Goal: Task Accomplishment & Management: Manage account settings

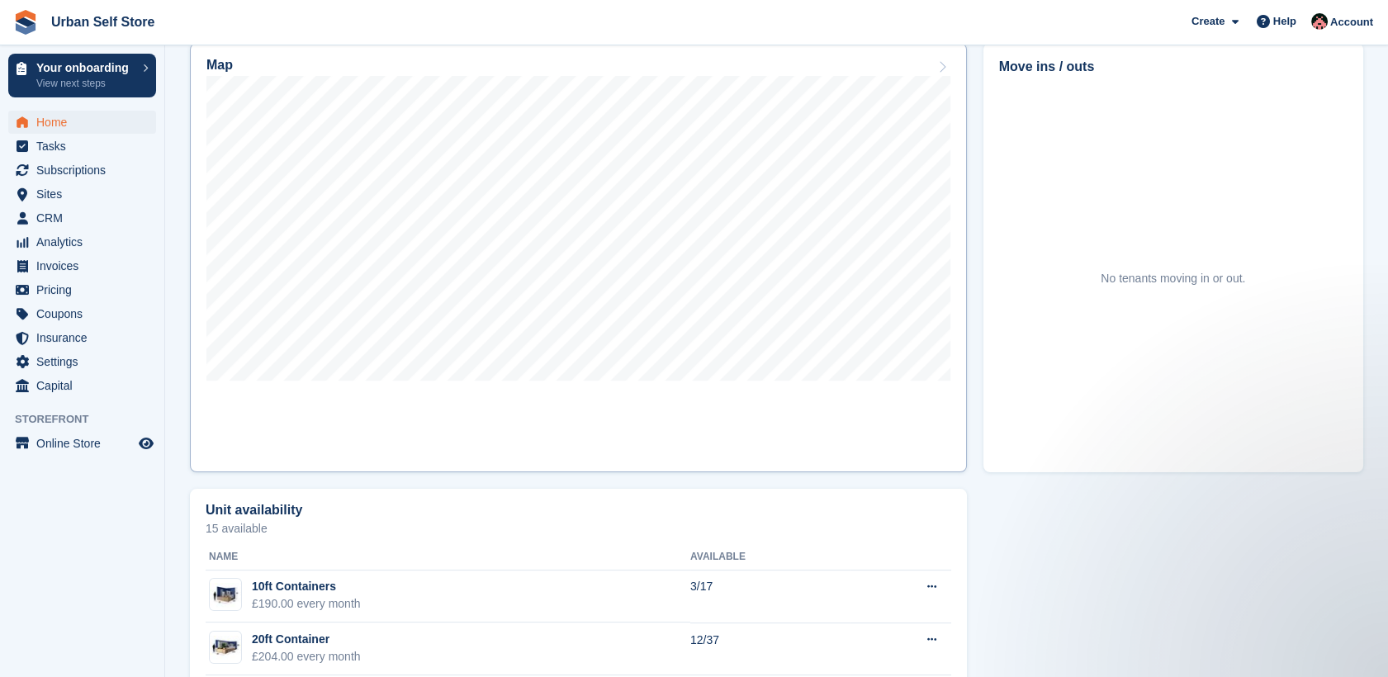
scroll to position [446, 0]
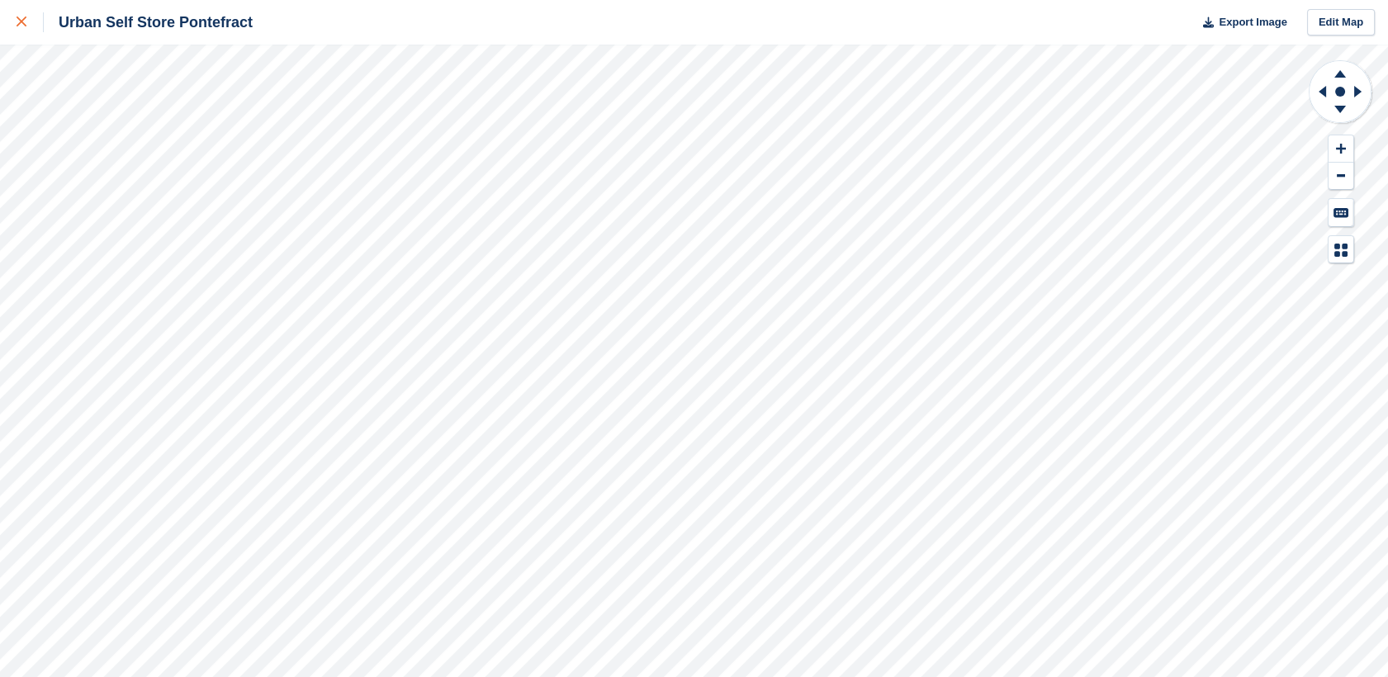
click at [33, 19] on div at bounding box center [30, 22] width 27 height 20
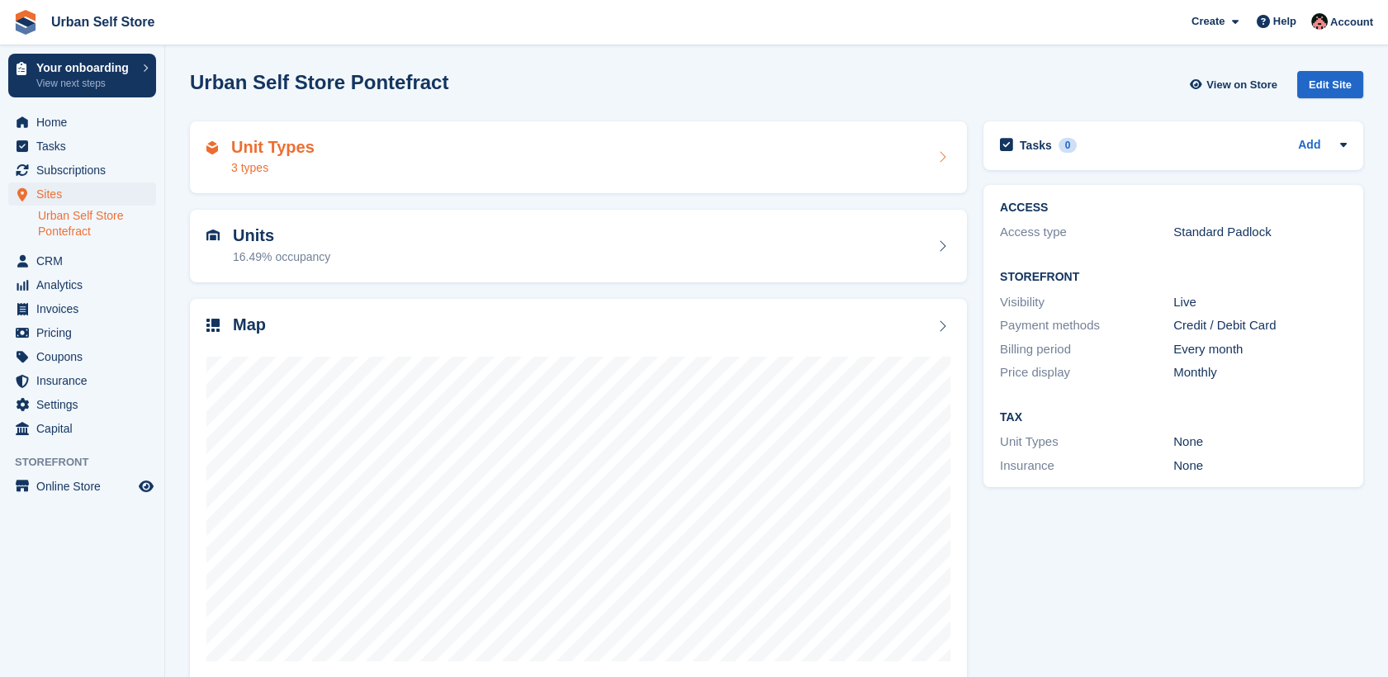
click at [376, 175] on div "Unit Types 3 types" at bounding box center [578, 158] width 744 height 40
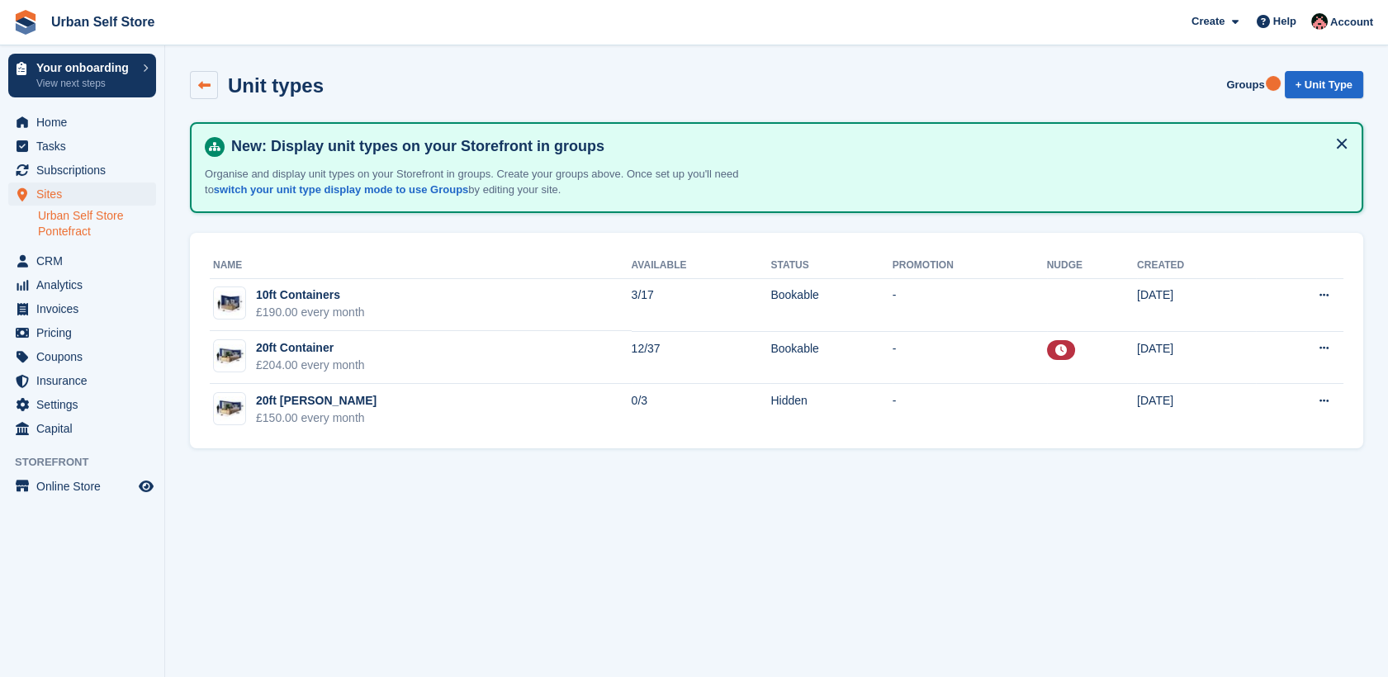
click at [206, 82] on icon at bounding box center [204, 85] width 12 height 12
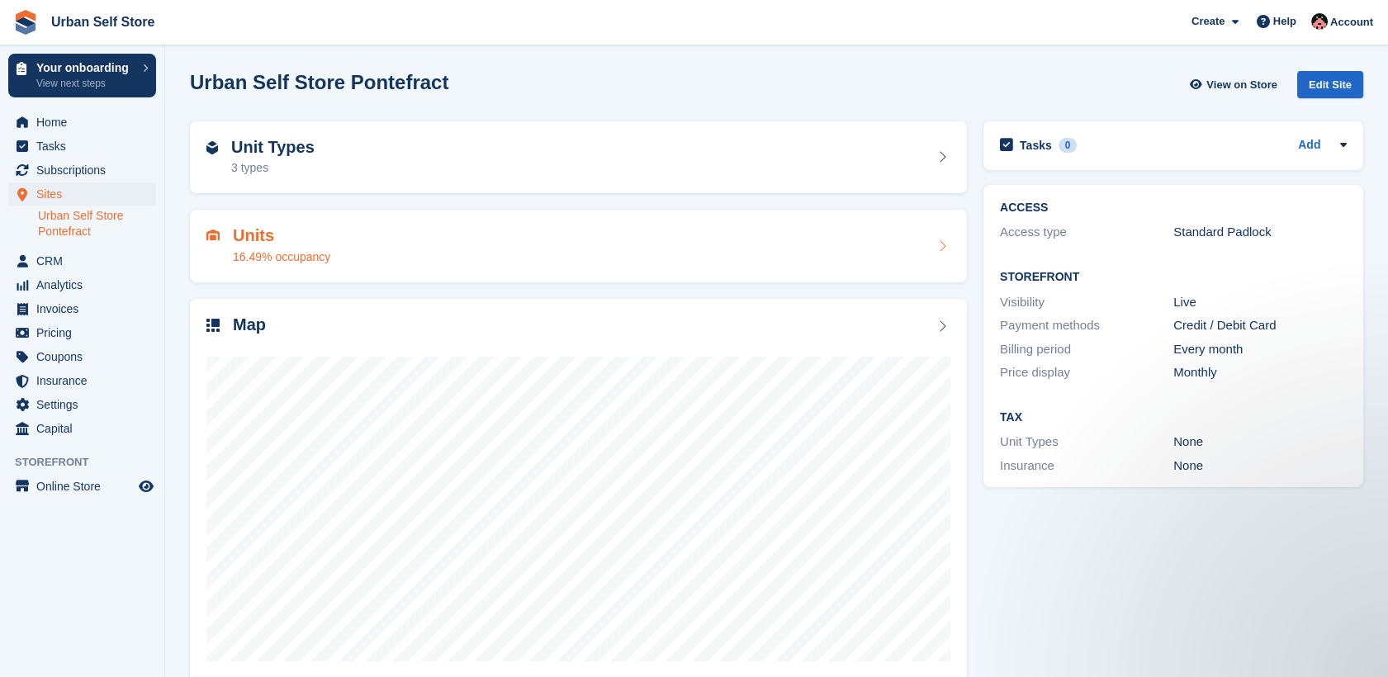
click at [383, 247] on div "Units 16.49% occupancy" at bounding box center [578, 246] width 744 height 40
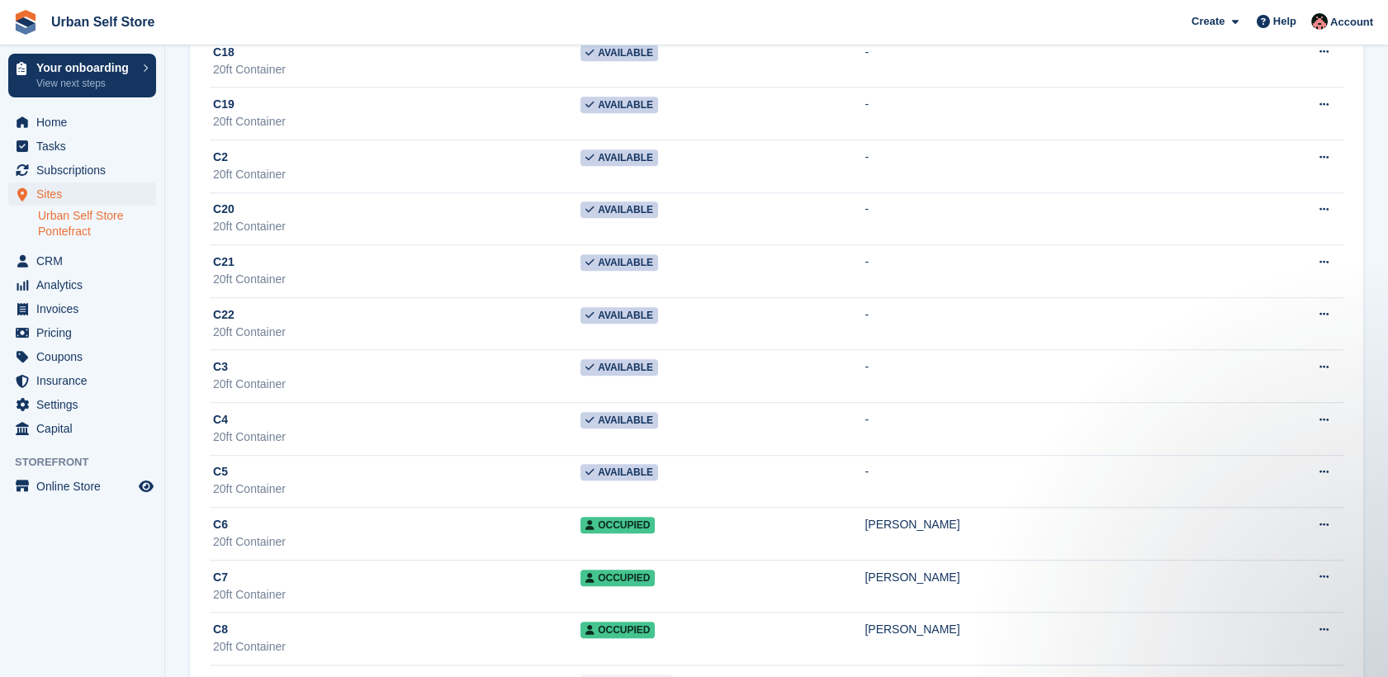
scroll to position [2487, 0]
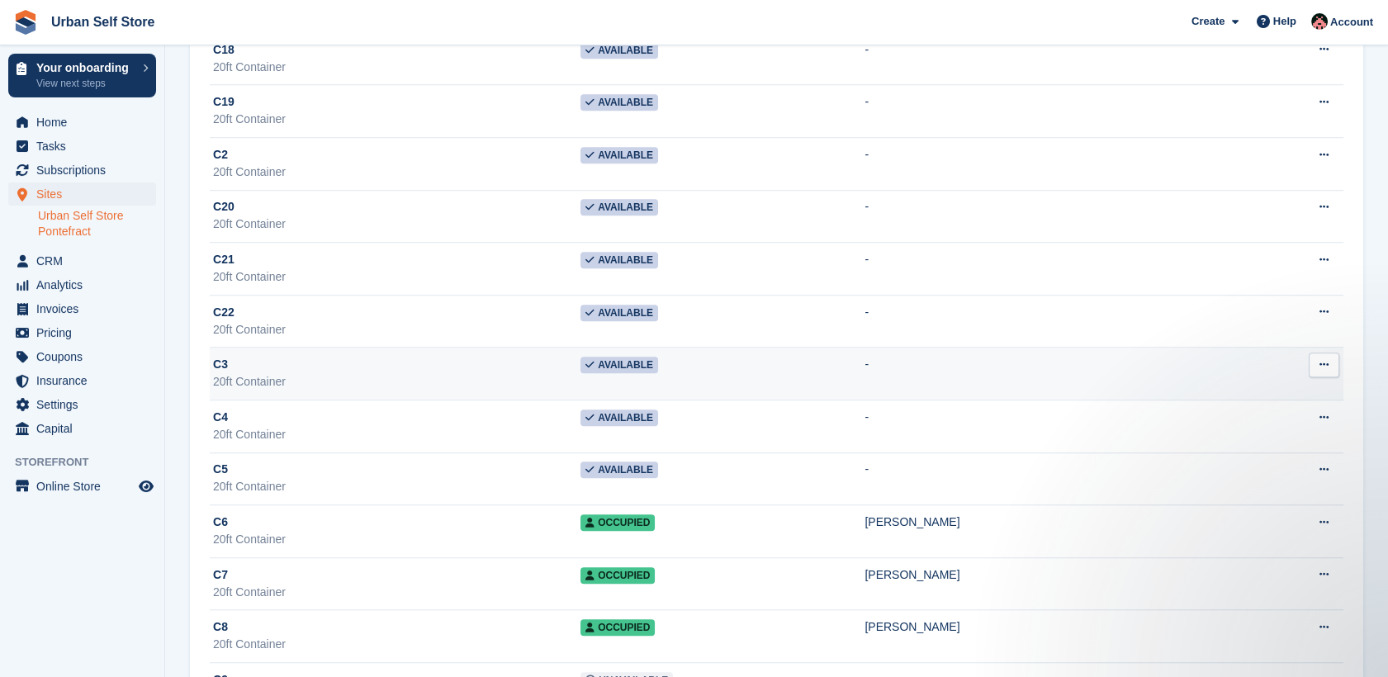
click at [1323, 364] on icon at bounding box center [1324, 364] width 9 height 11
click at [925, 353] on td "-" at bounding box center [1051, 374] width 372 height 53
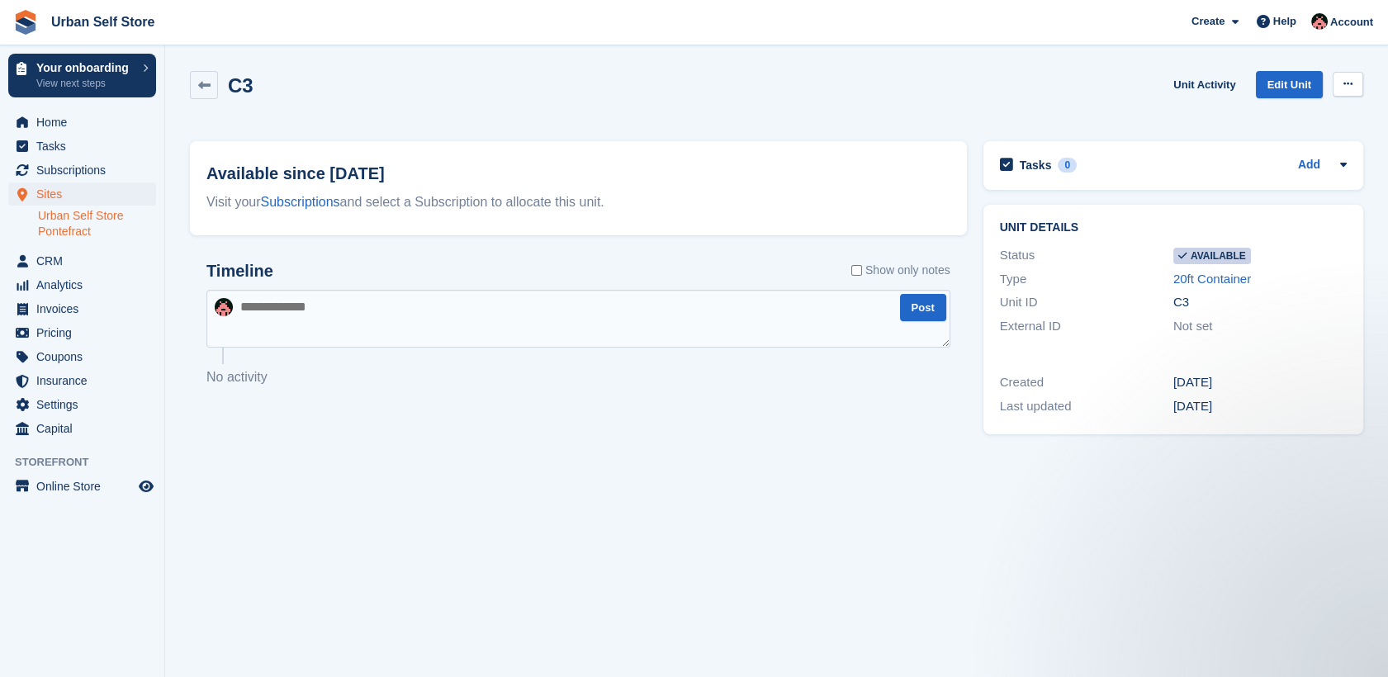
click at [1349, 84] on icon at bounding box center [1348, 83] width 9 height 11
click at [1266, 117] on p "Make unavailable" at bounding box center [1284, 116] width 144 height 21
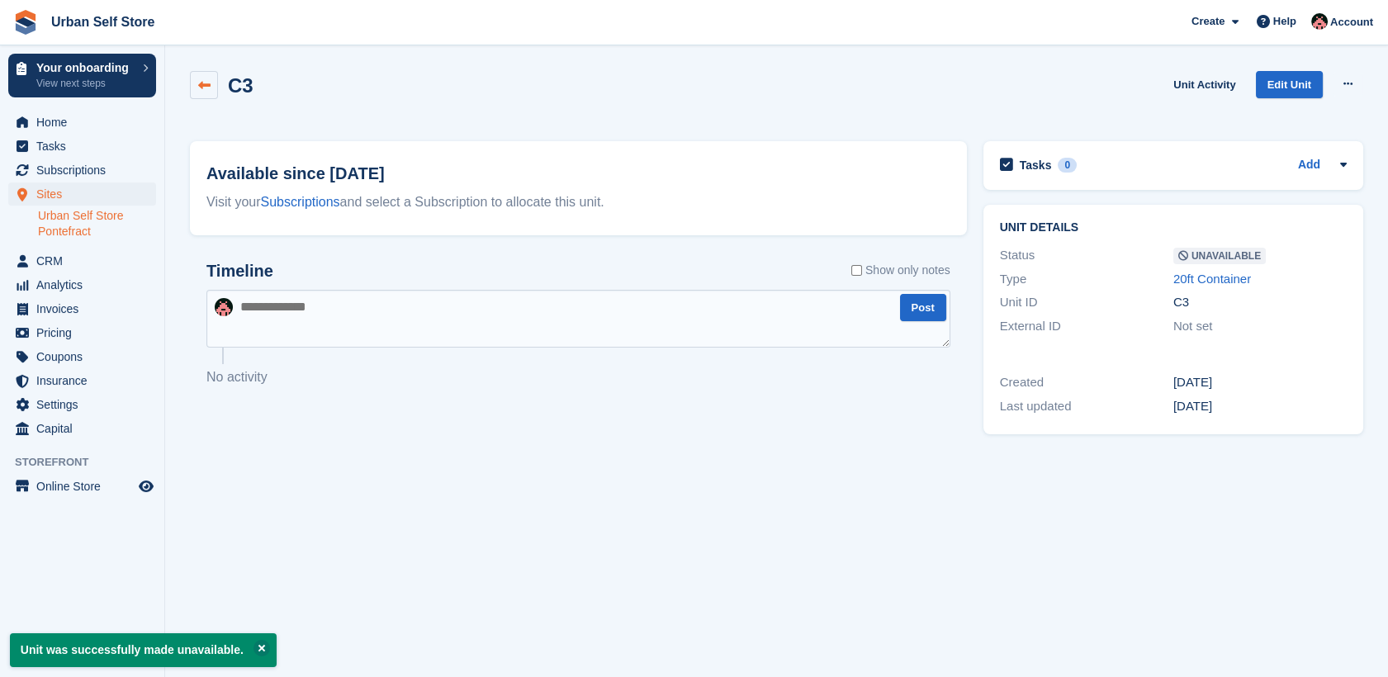
click at [203, 76] on link at bounding box center [204, 85] width 28 height 28
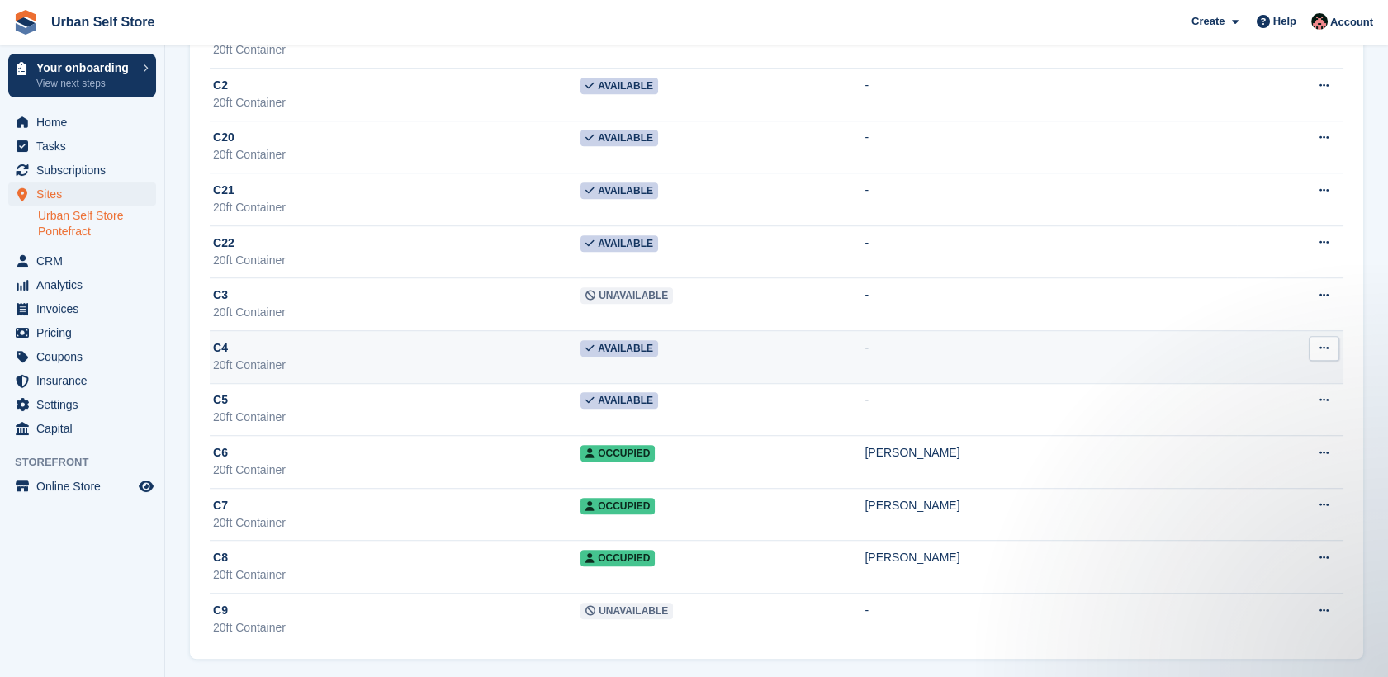
click at [469, 357] on div "20ft Container" at bounding box center [397, 365] width 368 height 17
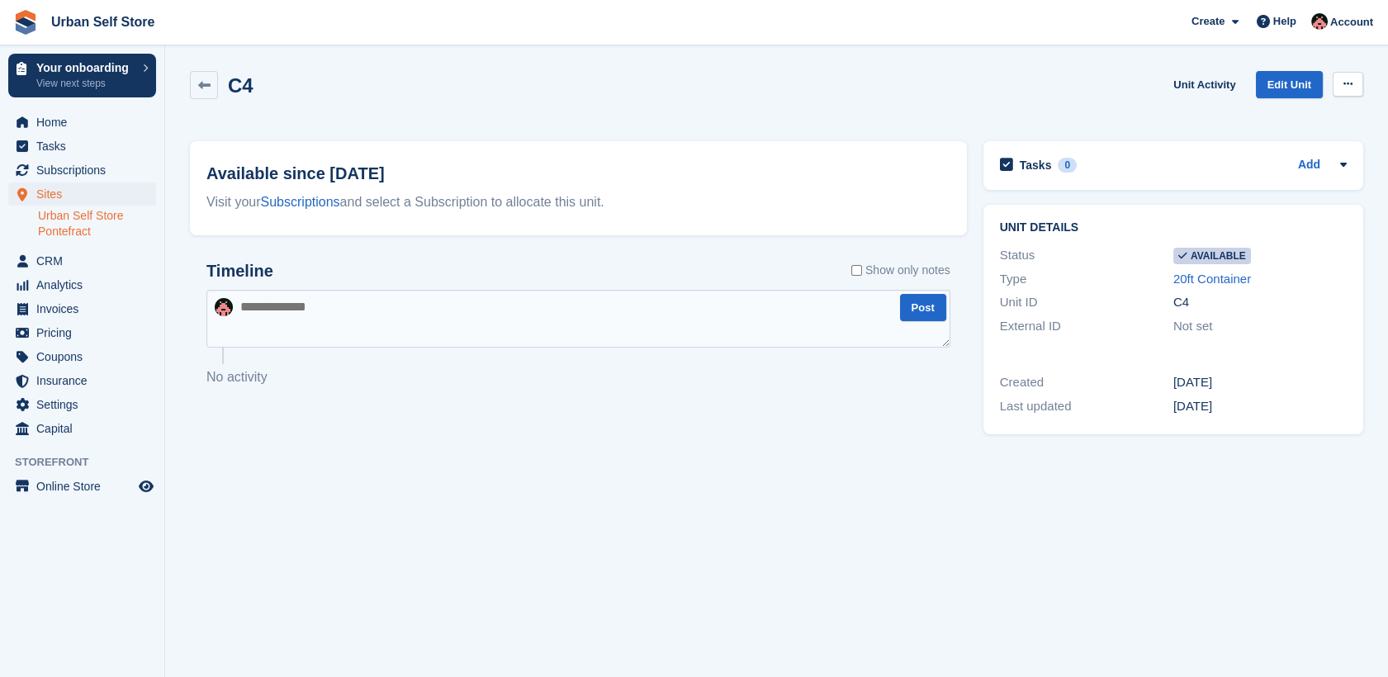
click at [1348, 87] on icon at bounding box center [1348, 83] width 9 height 11
click at [1289, 116] on p "Make unavailable" at bounding box center [1284, 116] width 144 height 21
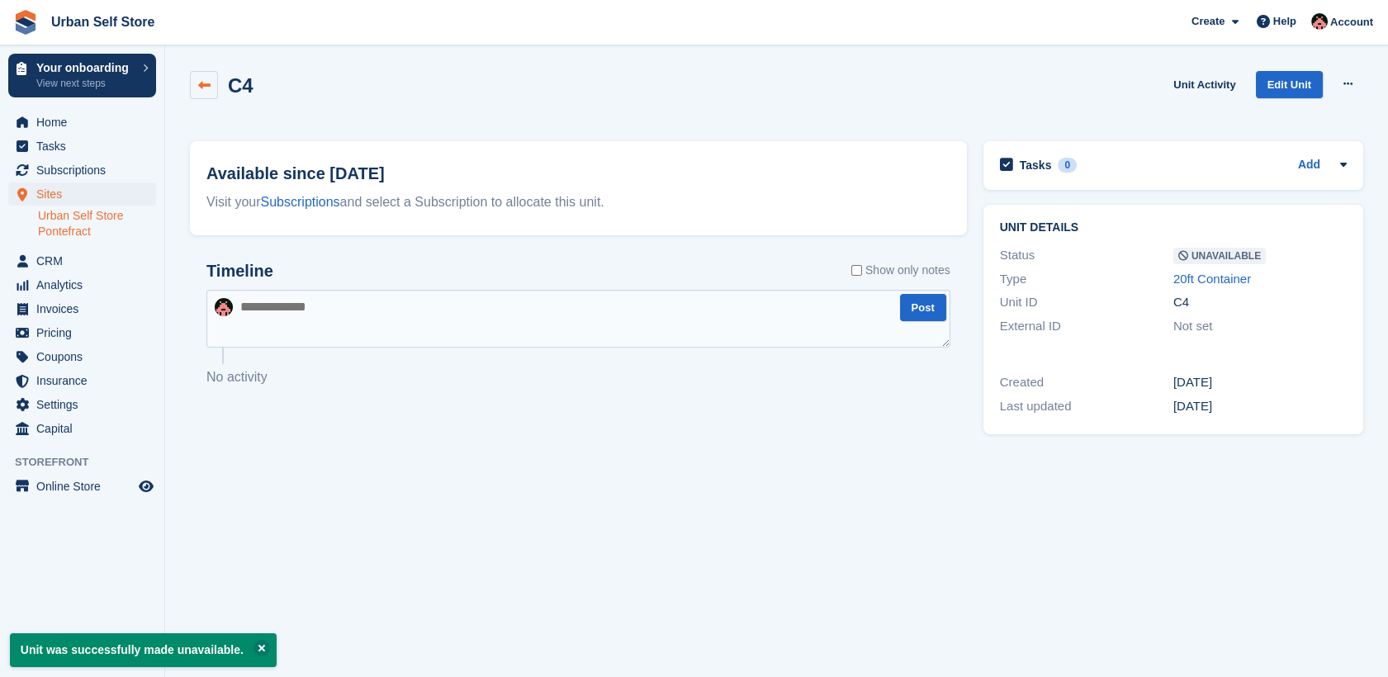
click at [210, 97] on link at bounding box center [204, 85] width 28 height 28
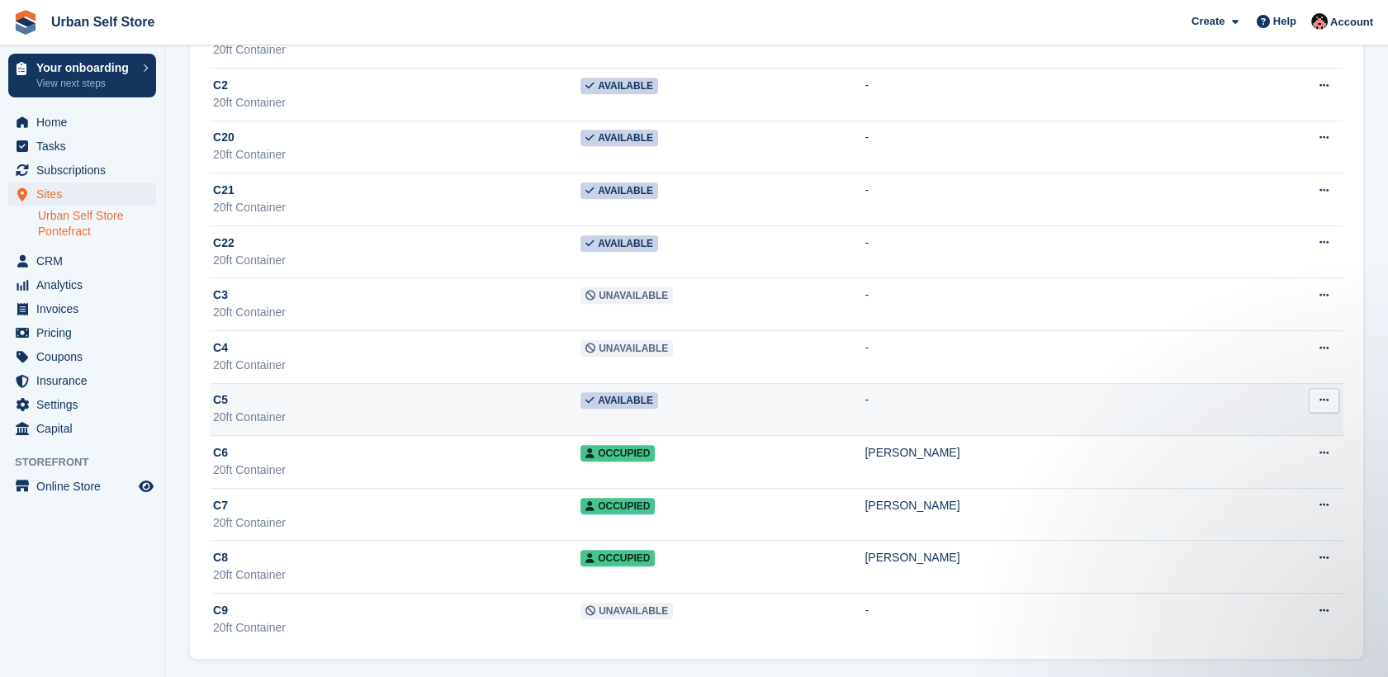
click at [442, 409] on div "20ft Container" at bounding box center [397, 417] width 368 height 17
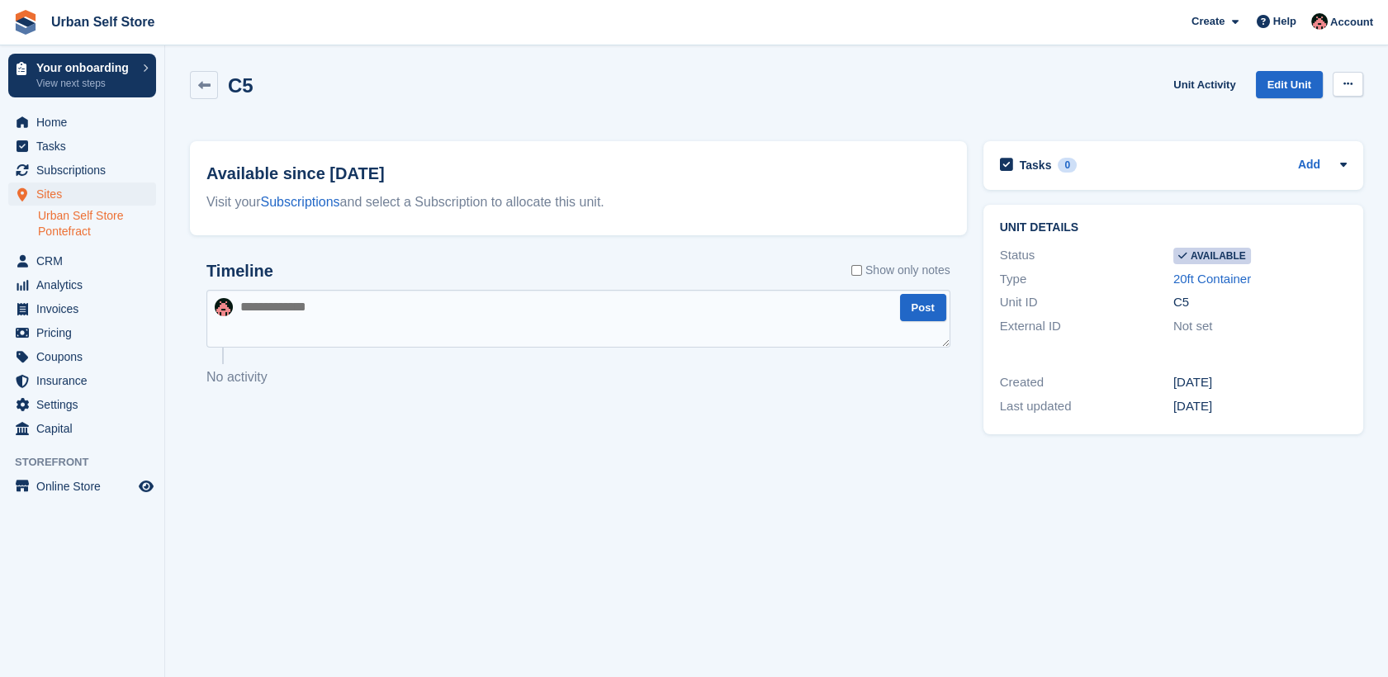
click at [1346, 87] on icon at bounding box center [1348, 83] width 9 height 11
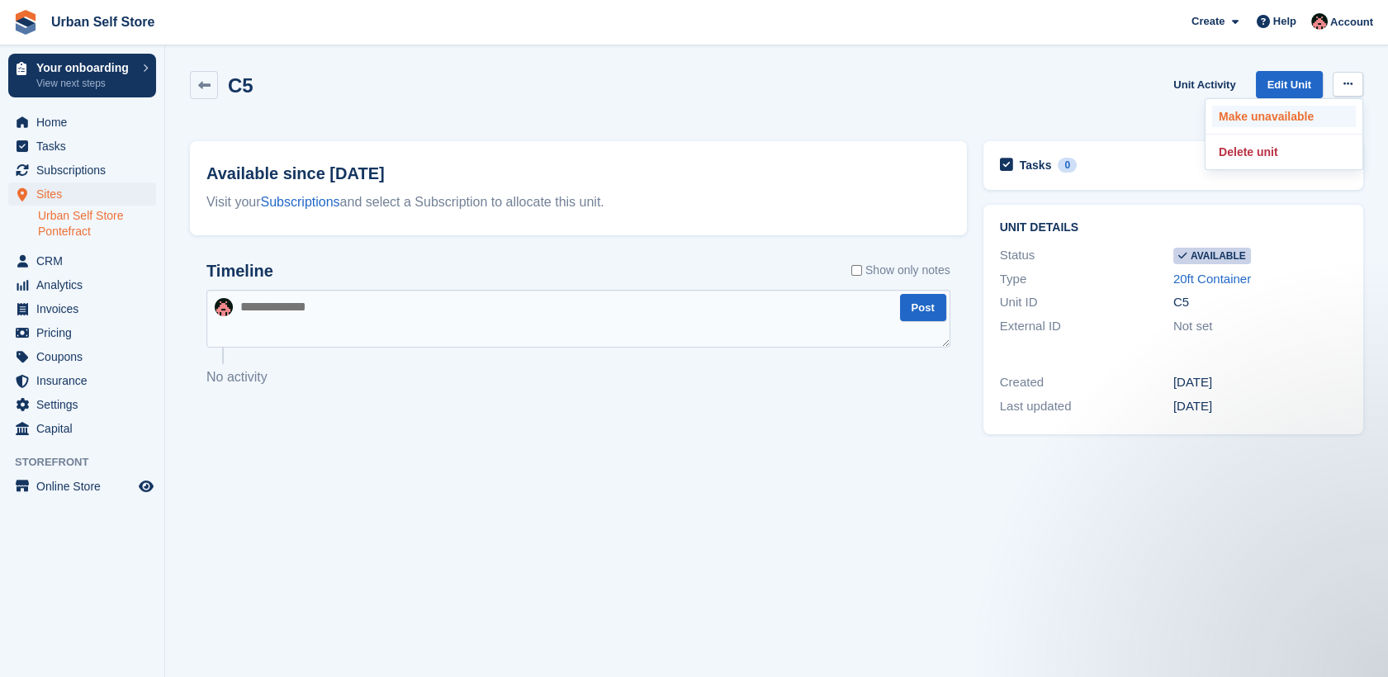
click at [1284, 116] on p "Make unavailable" at bounding box center [1284, 116] width 144 height 21
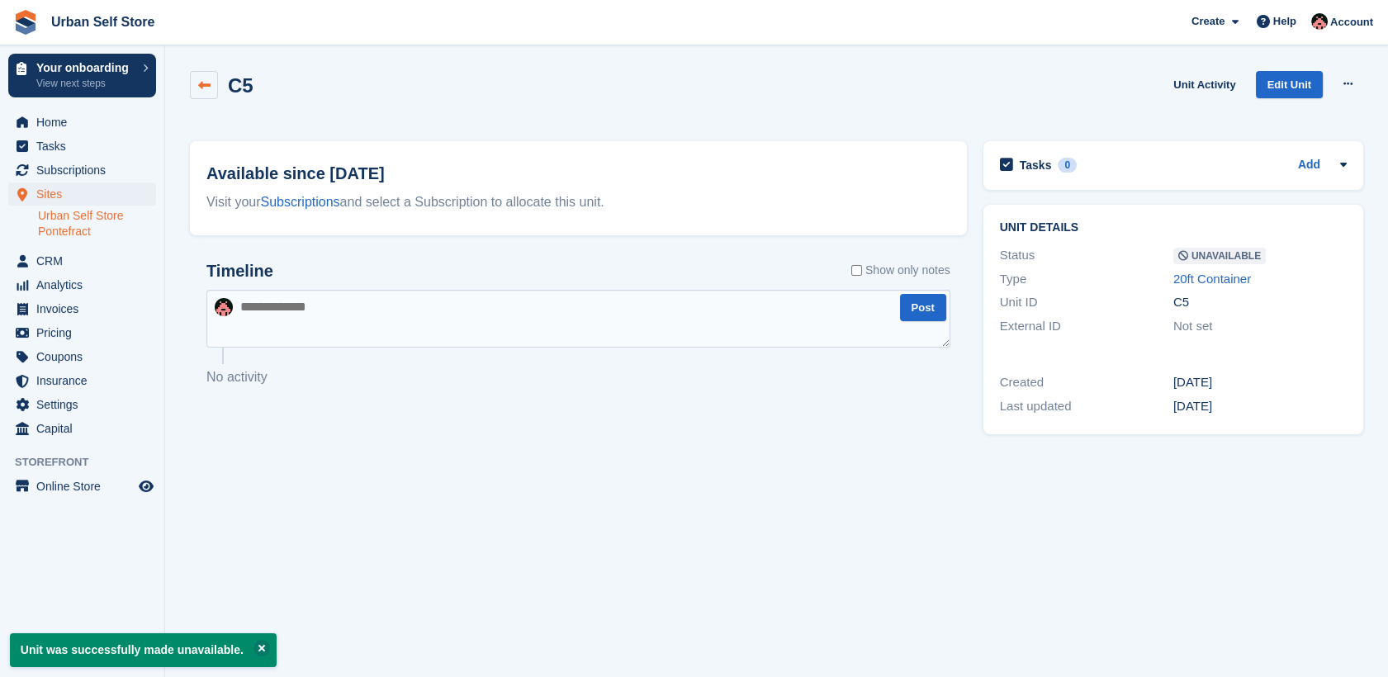
click at [206, 95] on link at bounding box center [204, 85] width 28 height 28
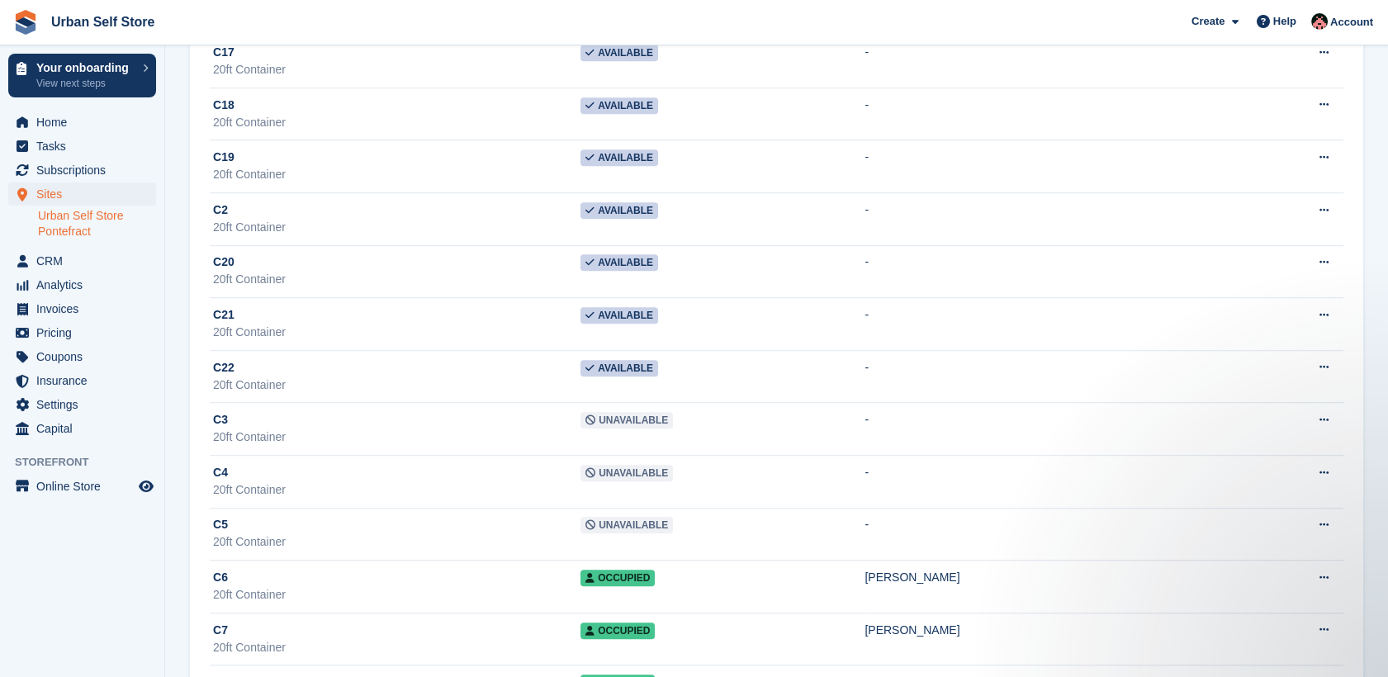
scroll to position [2433, 0]
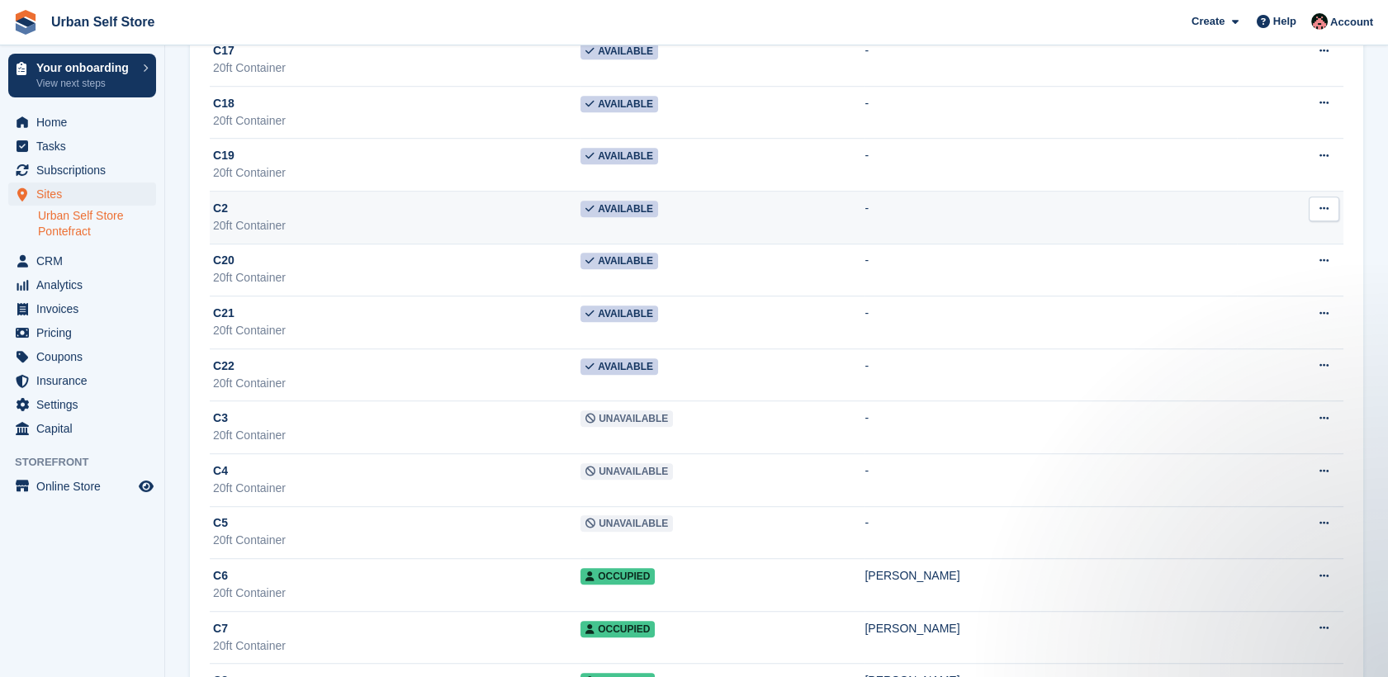
click at [277, 217] on div "20ft Container" at bounding box center [397, 225] width 368 height 17
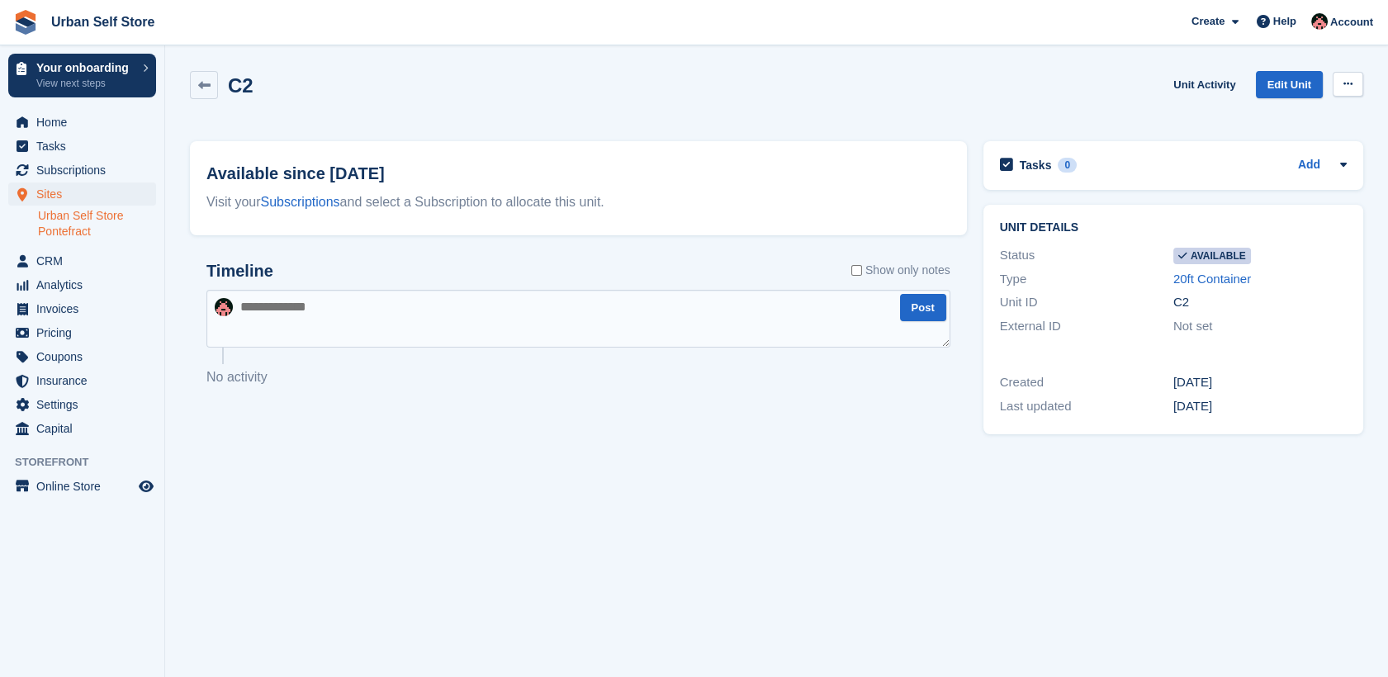
click at [1345, 90] on button at bounding box center [1348, 84] width 31 height 25
click at [1297, 109] on p "Make unavailable" at bounding box center [1284, 116] width 144 height 21
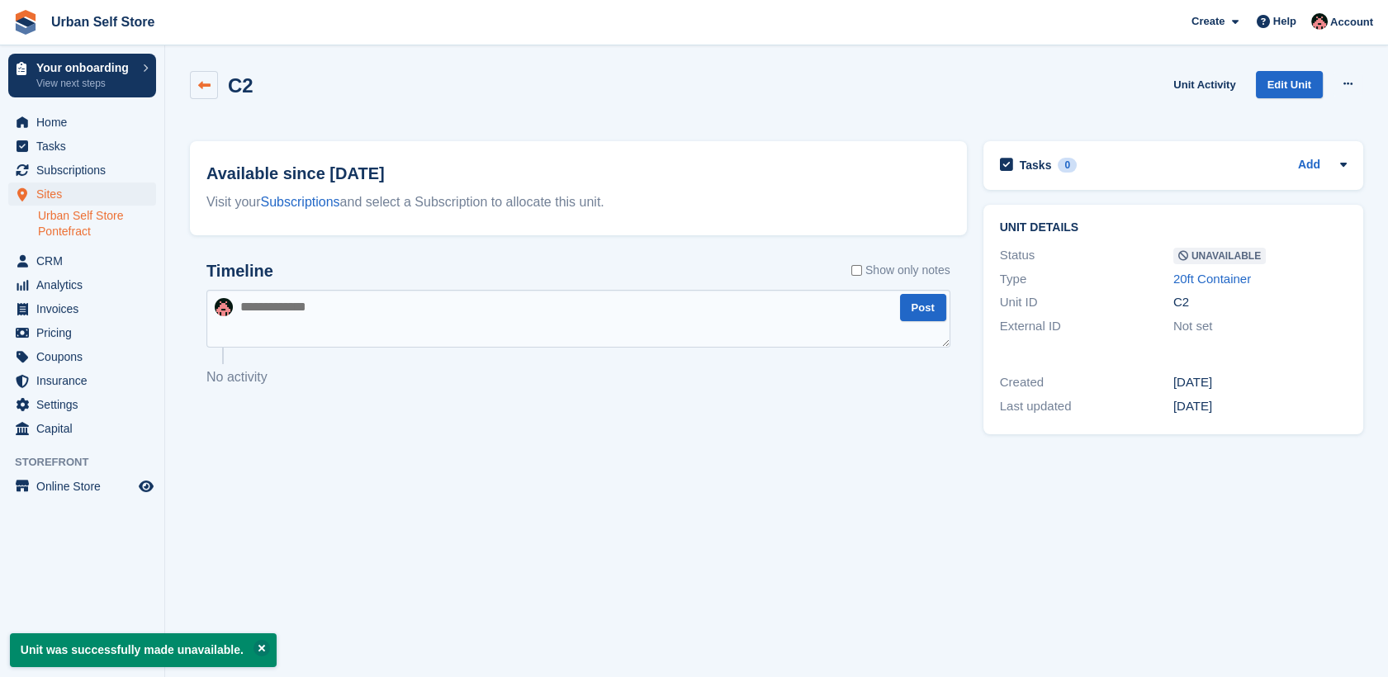
click at [208, 95] on link at bounding box center [204, 85] width 28 height 28
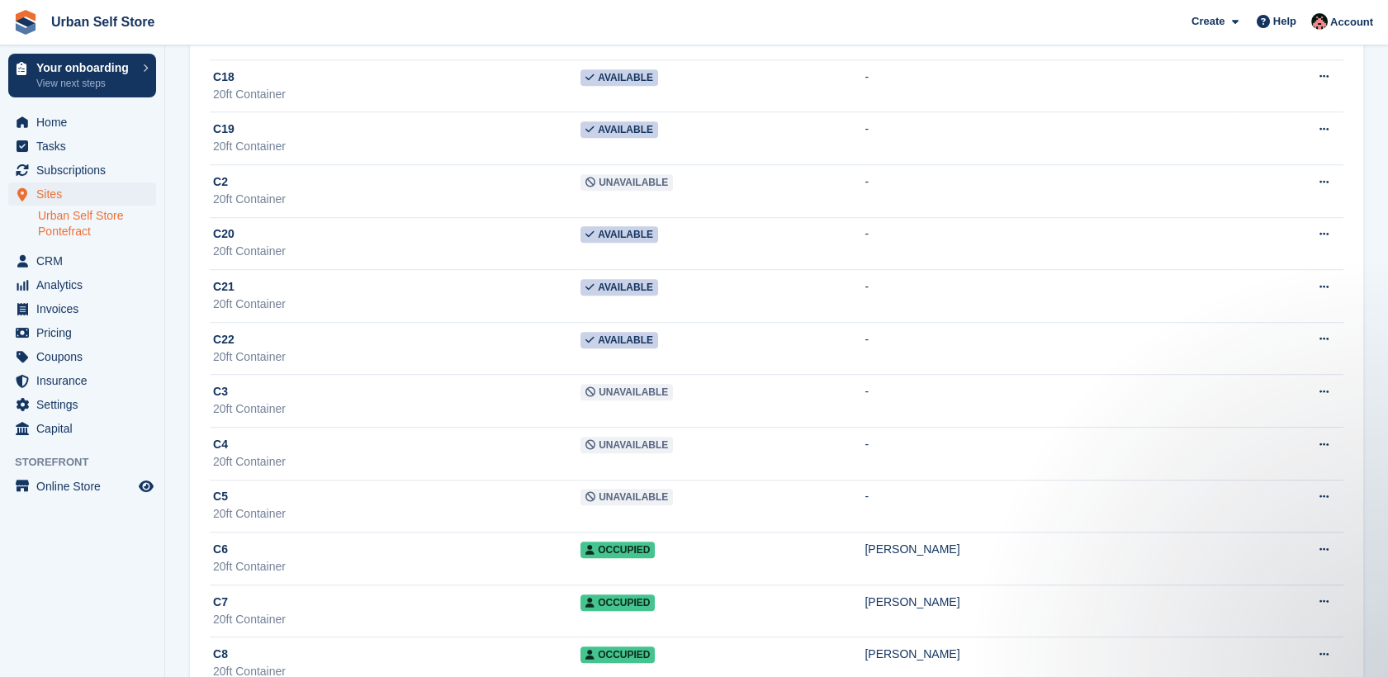
scroll to position [2455, 0]
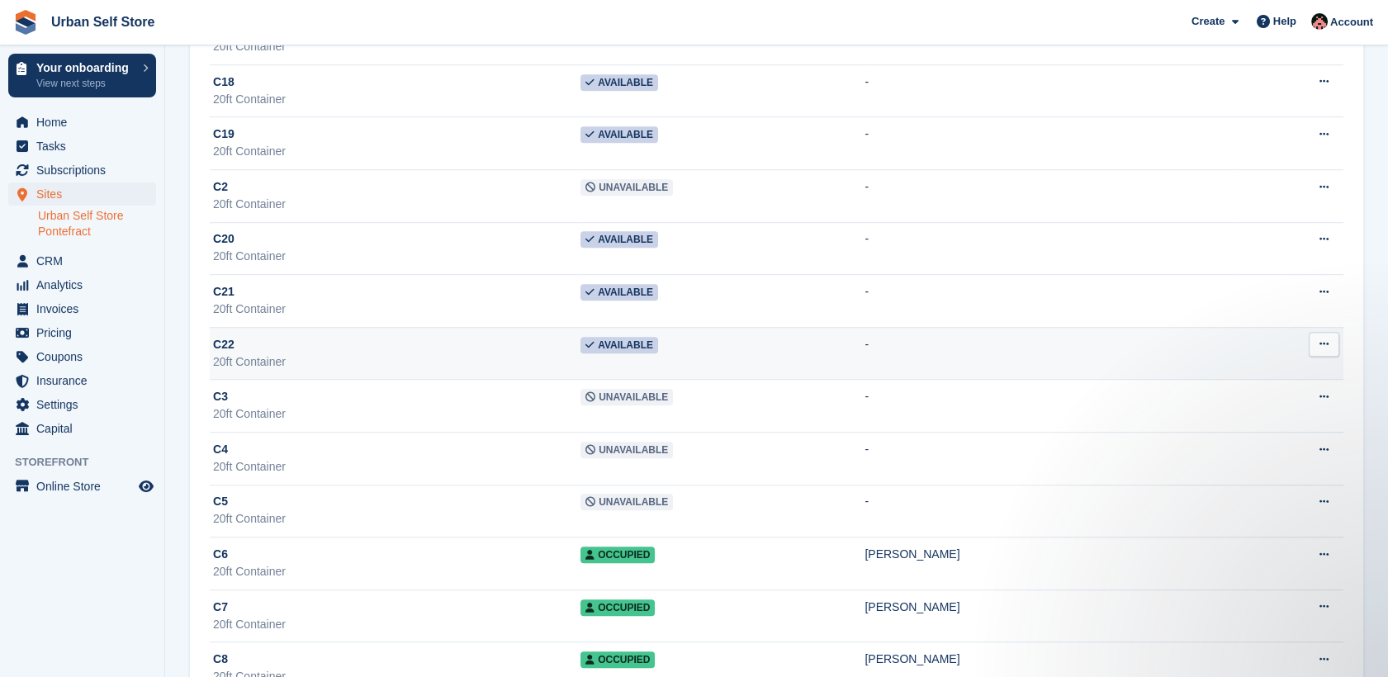
click at [439, 364] on div "20ft Container" at bounding box center [397, 361] width 368 height 17
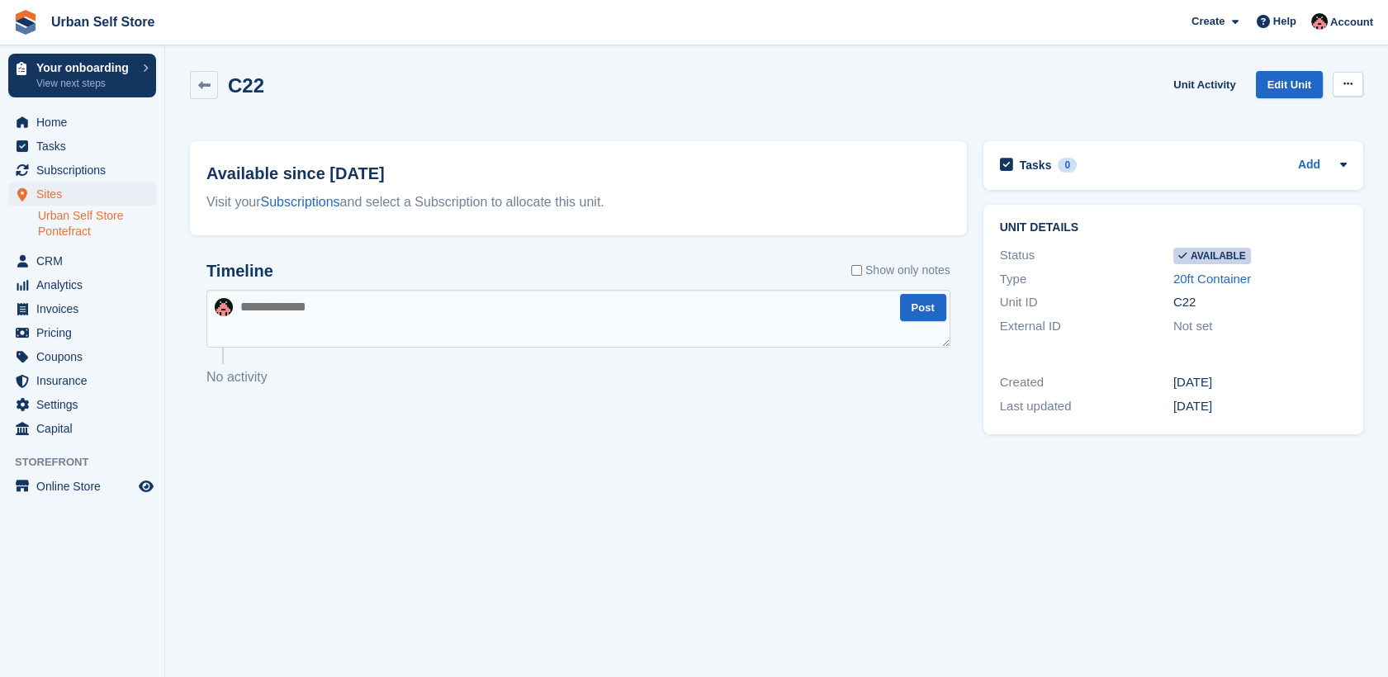
click at [1354, 80] on button at bounding box center [1348, 84] width 31 height 25
click at [1288, 110] on p "Make unavailable" at bounding box center [1284, 116] width 144 height 21
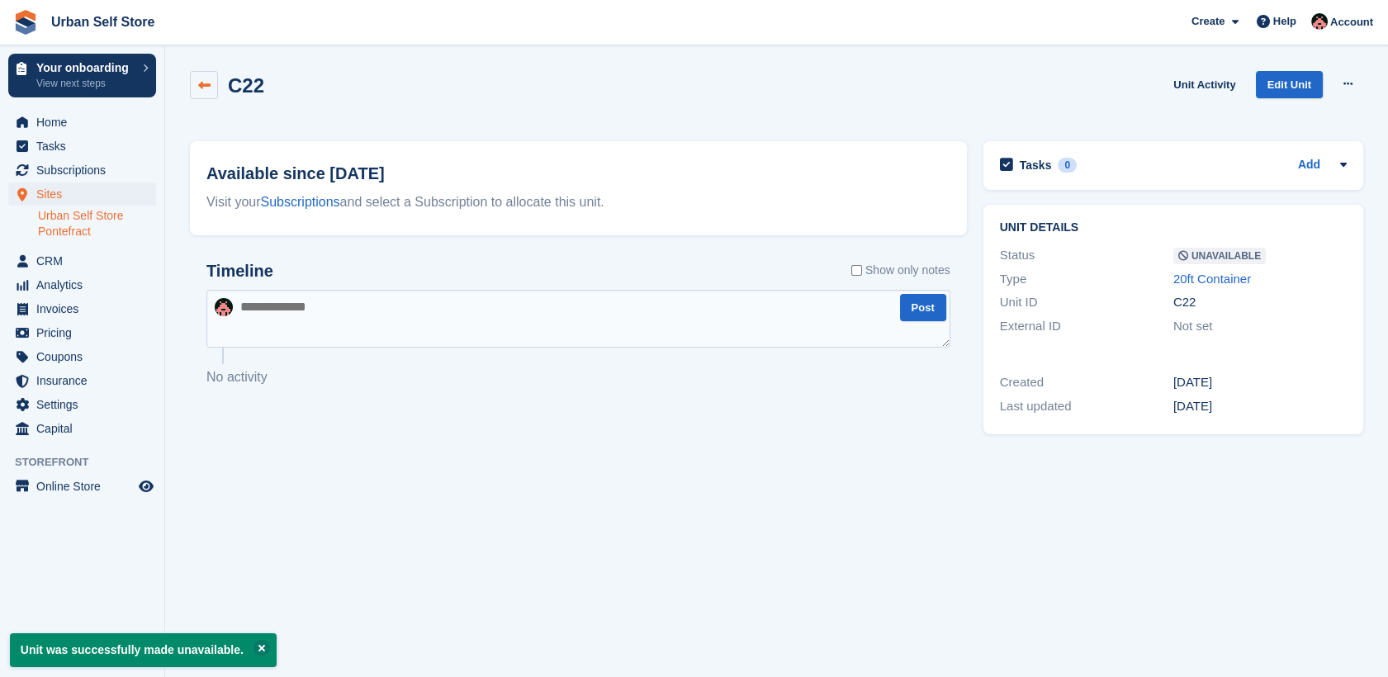
click at [201, 97] on link at bounding box center [204, 85] width 28 height 28
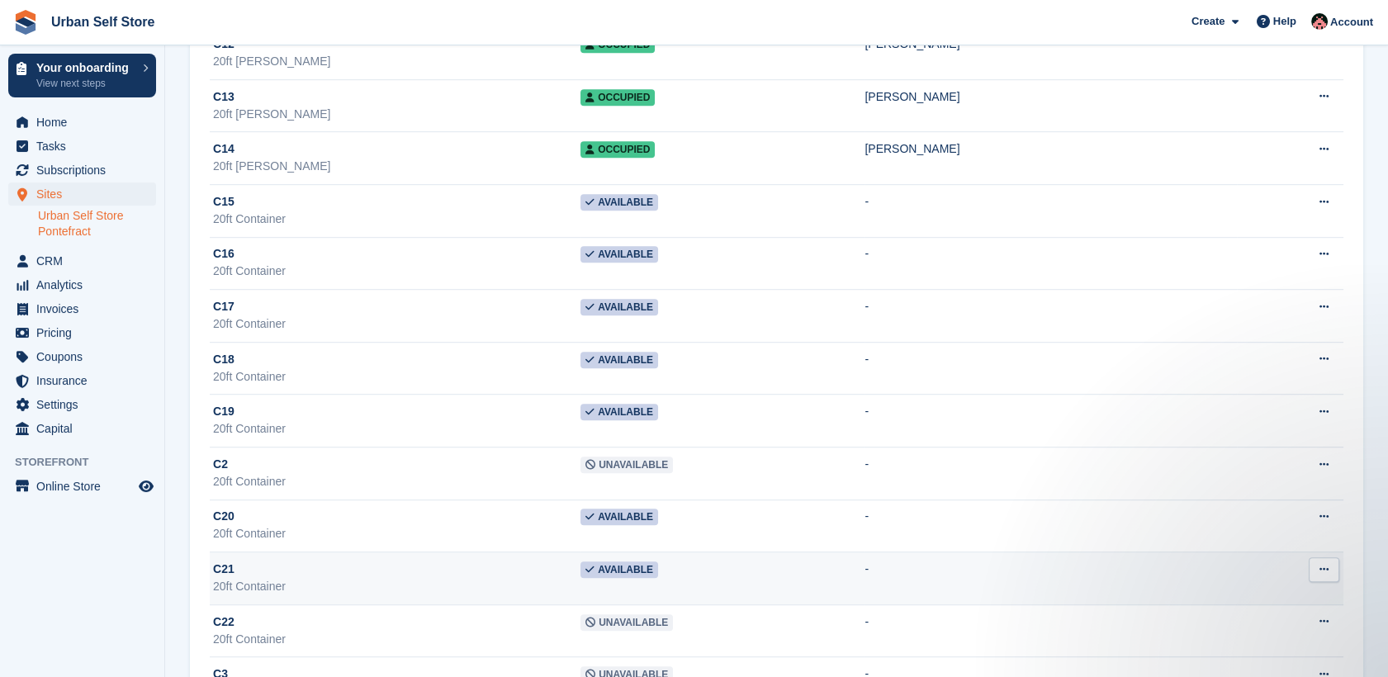
scroll to position [2176, 0]
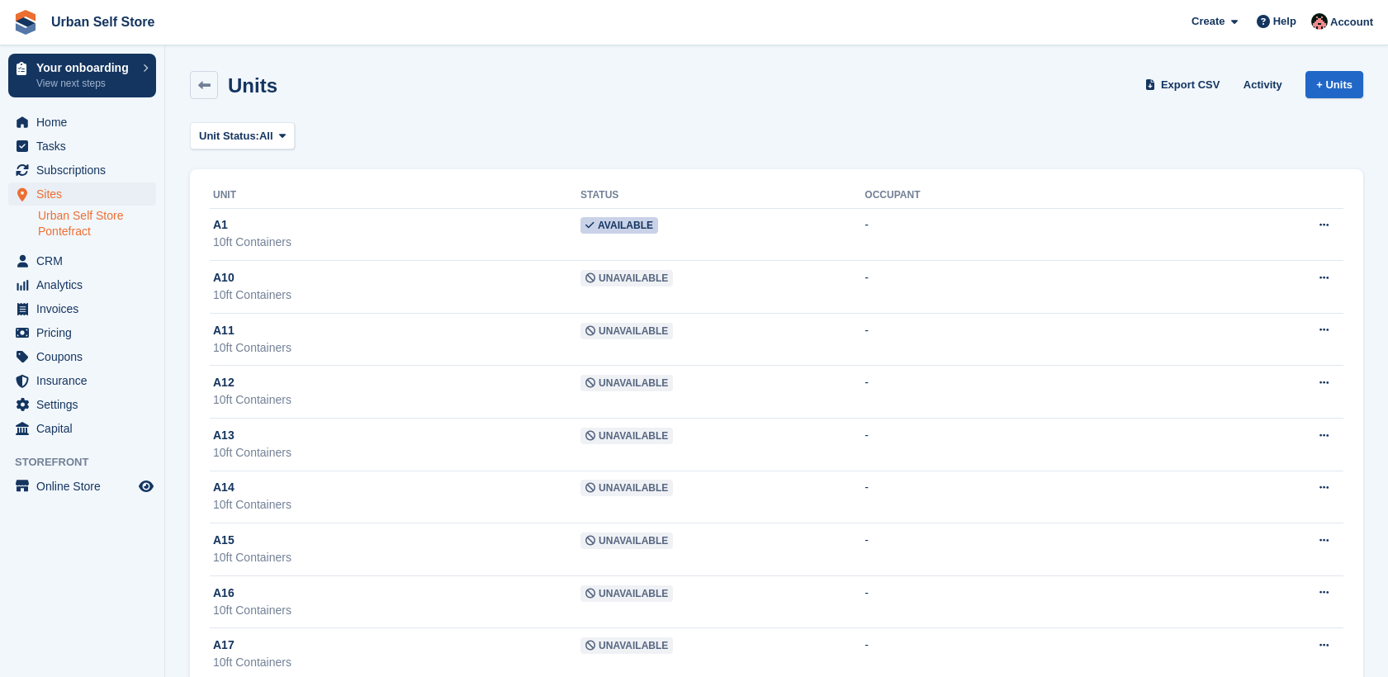
scroll to position [2455, 0]
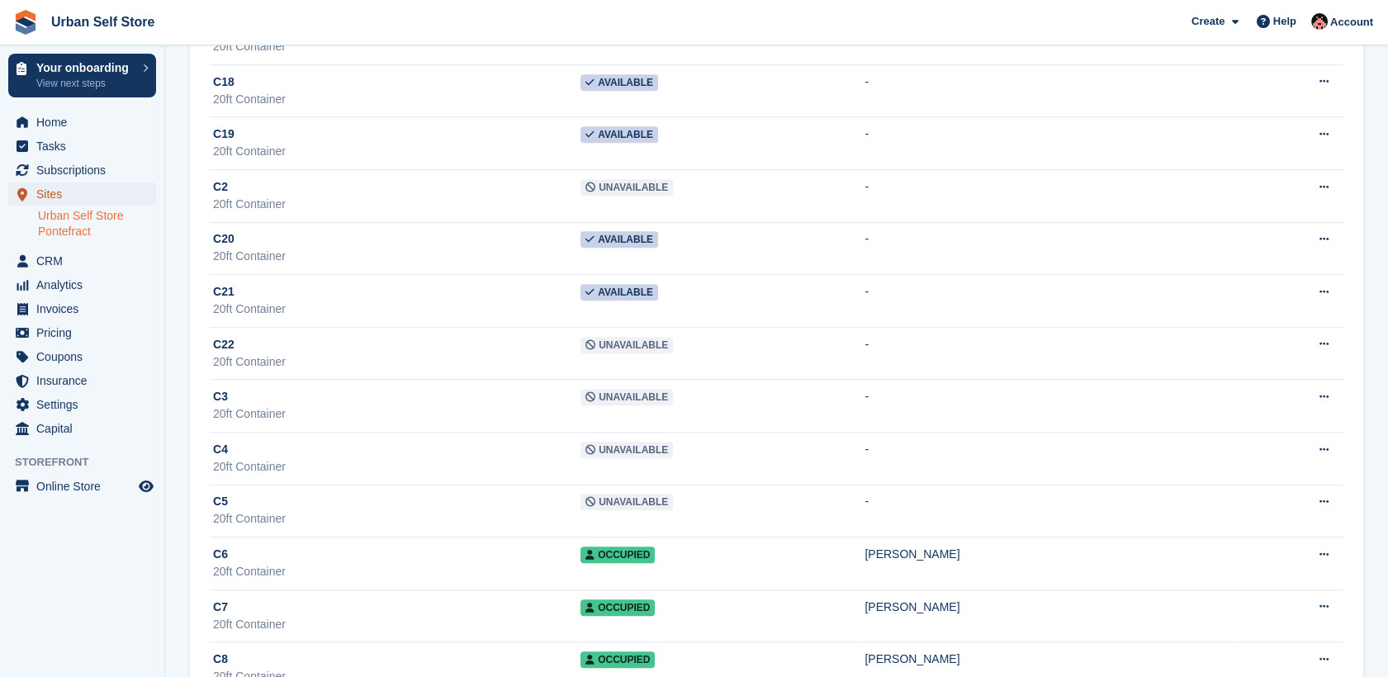
click at [56, 196] on span "Sites" at bounding box center [85, 194] width 99 height 23
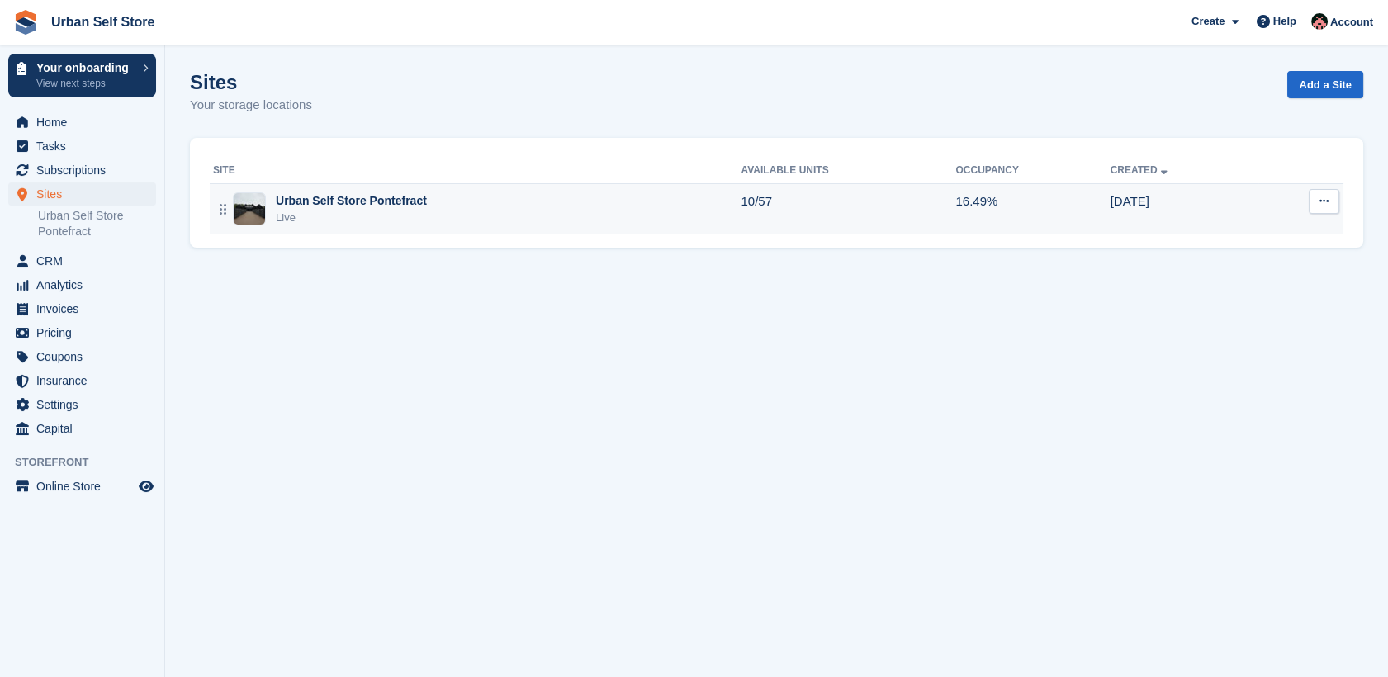
click at [434, 203] on div "Urban Self Store Pontefract Live" at bounding box center [477, 209] width 528 height 34
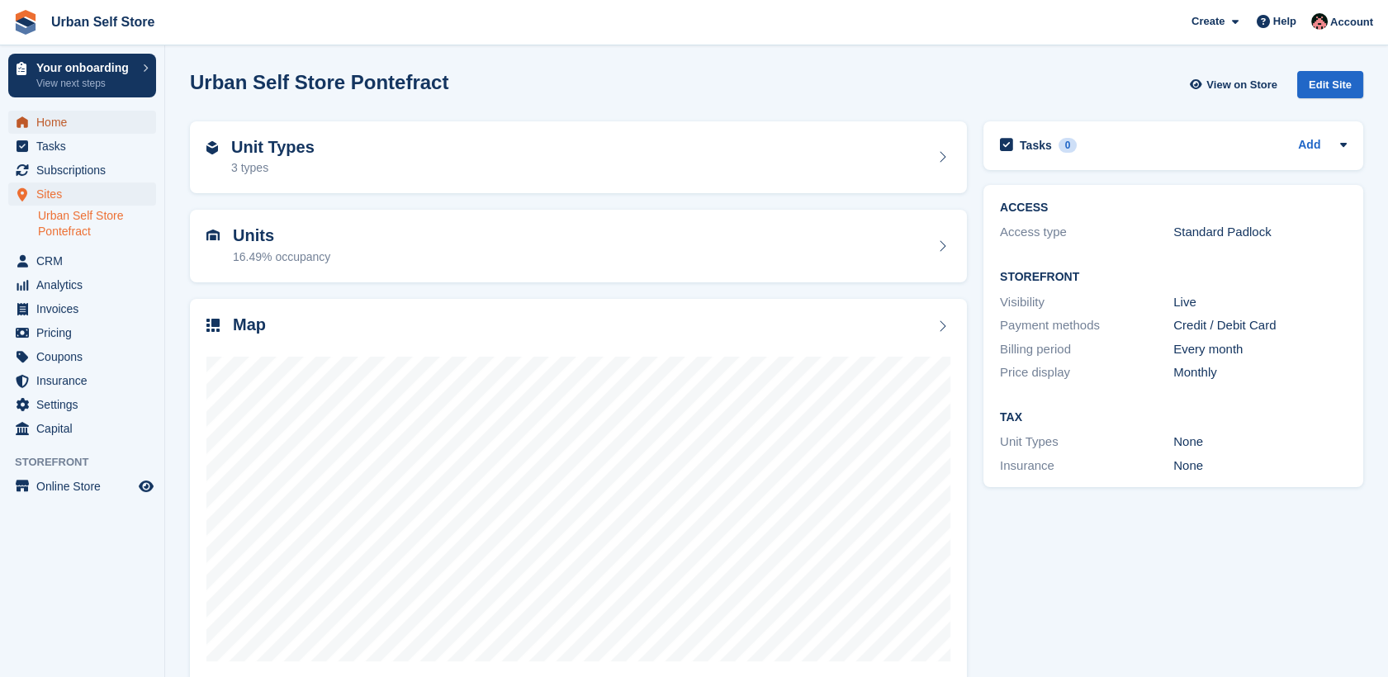
click at [92, 126] on span "Home" at bounding box center [85, 122] width 99 height 23
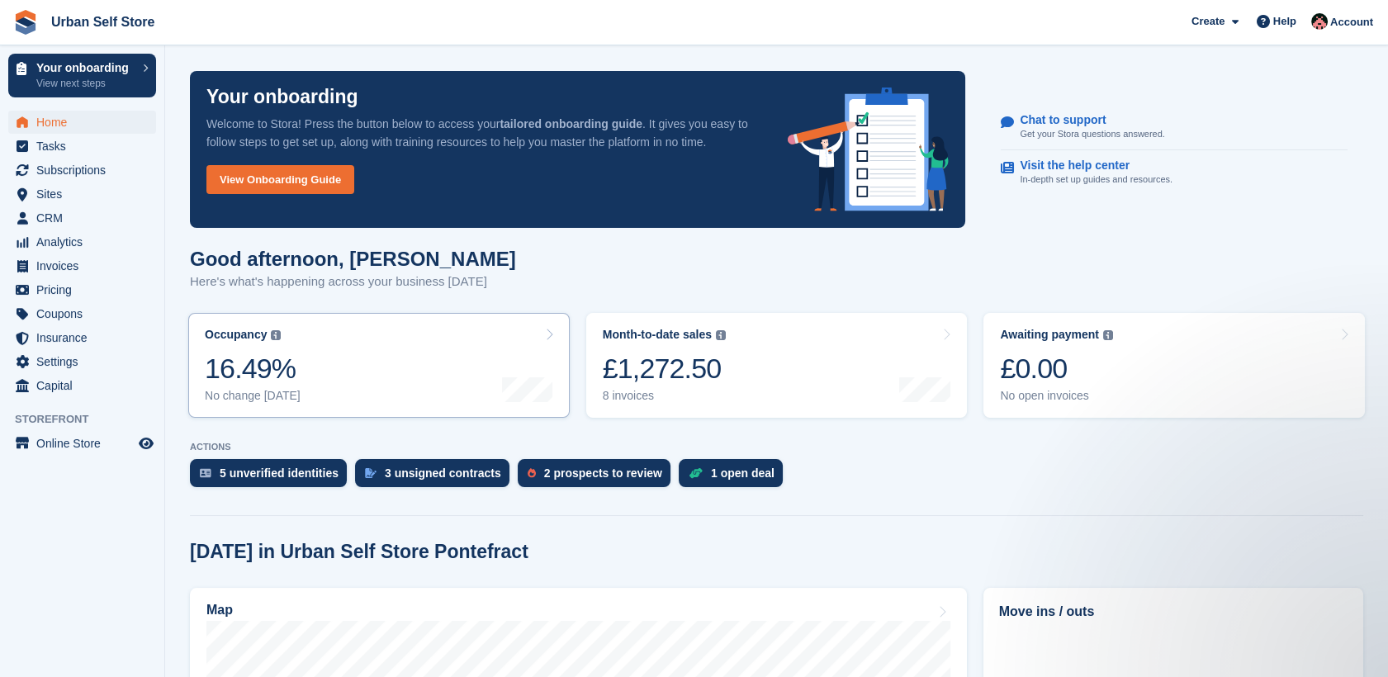
click at [480, 360] on link "Occupancy The percentage of all currently allocated units in terms of area. Inc…" at bounding box center [379, 365] width 382 height 105
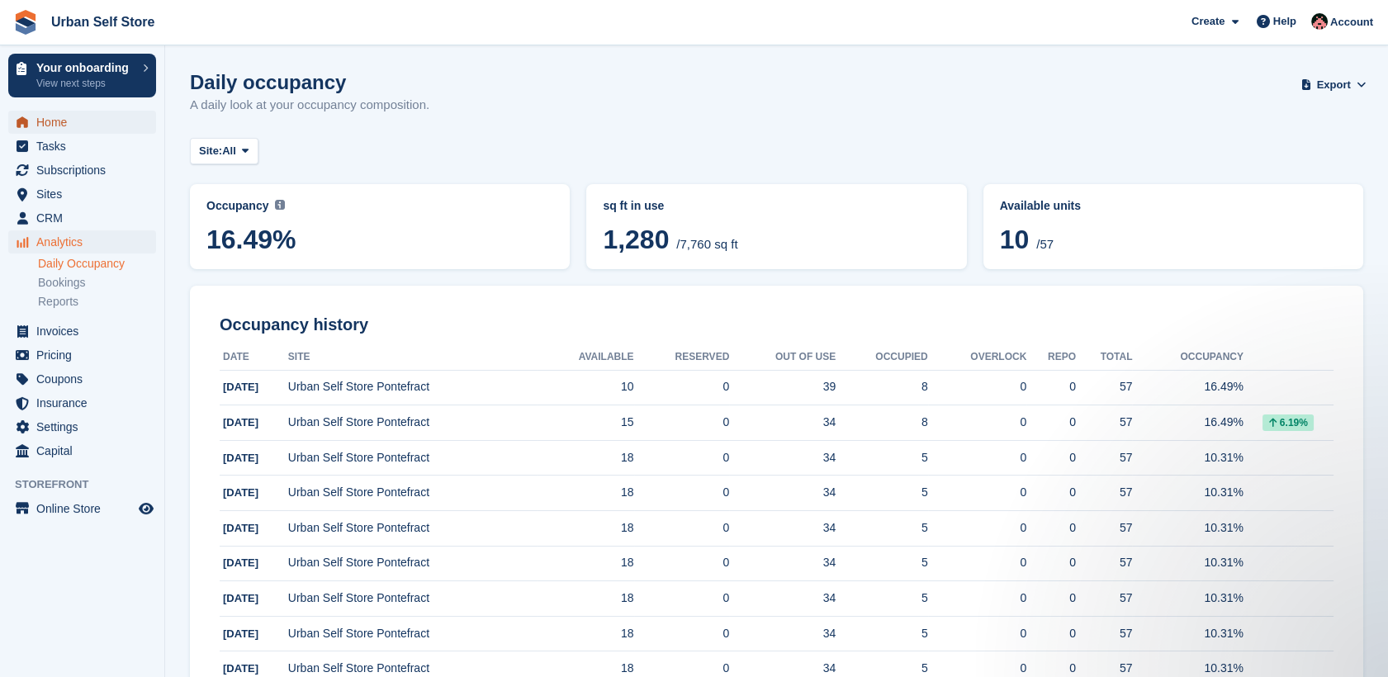
click at [64, 127] on span "Home" at bounding box center [85, 122] width 99 height 23
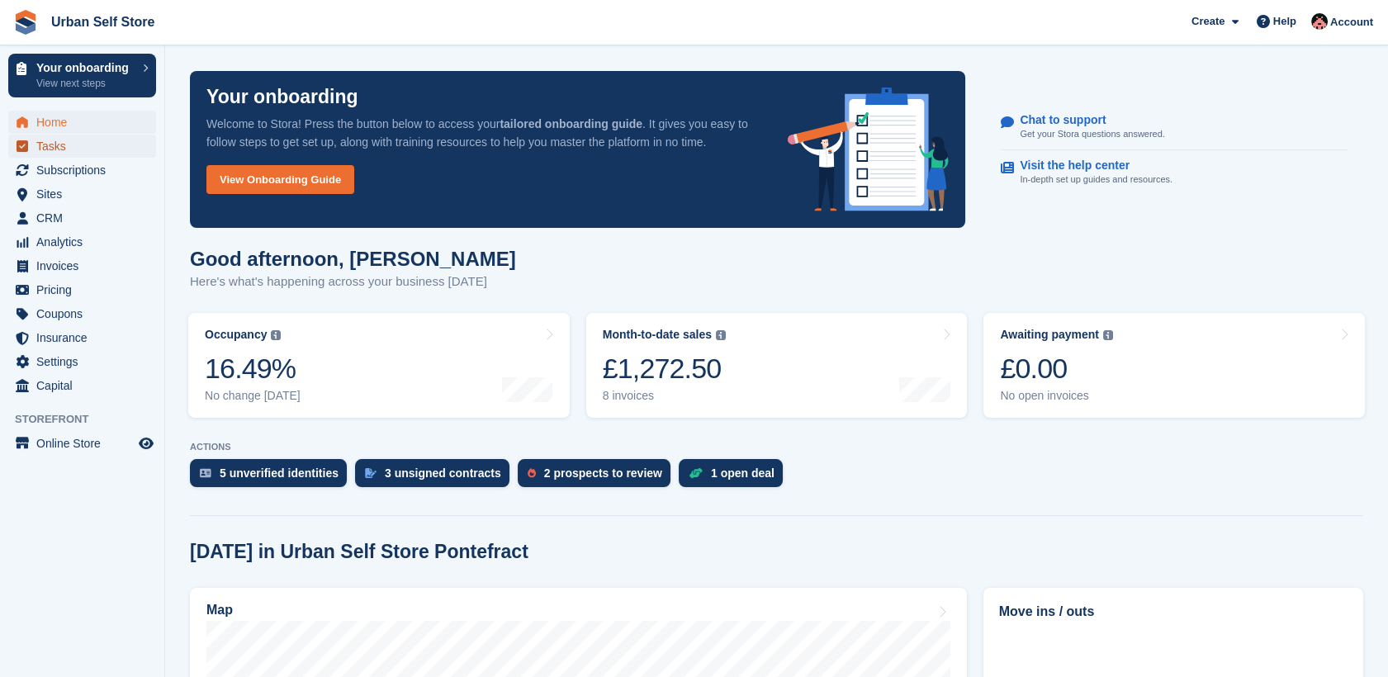
click at [89, 146] on span "Tasks" at bounding box center [85, 146] width 99 height 23
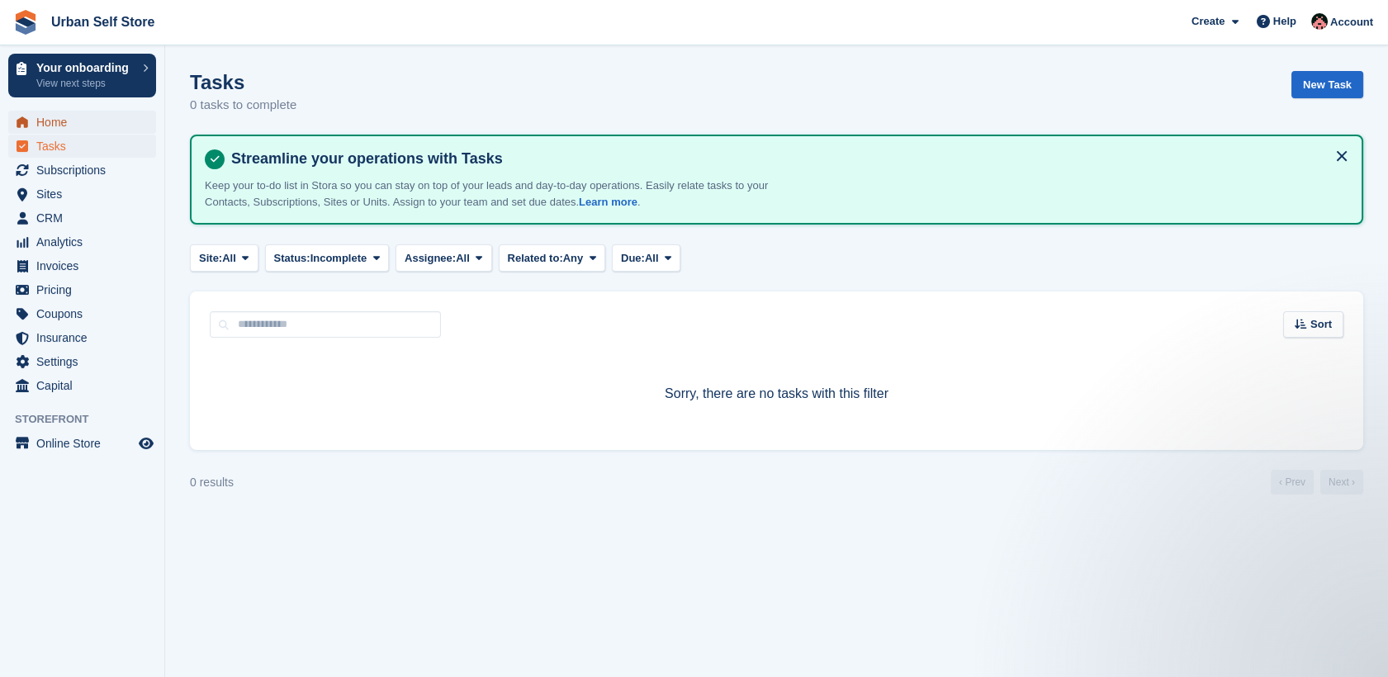
click at [65, 122] on span "Home" at bounding box center [85, 122] width 99 height 23
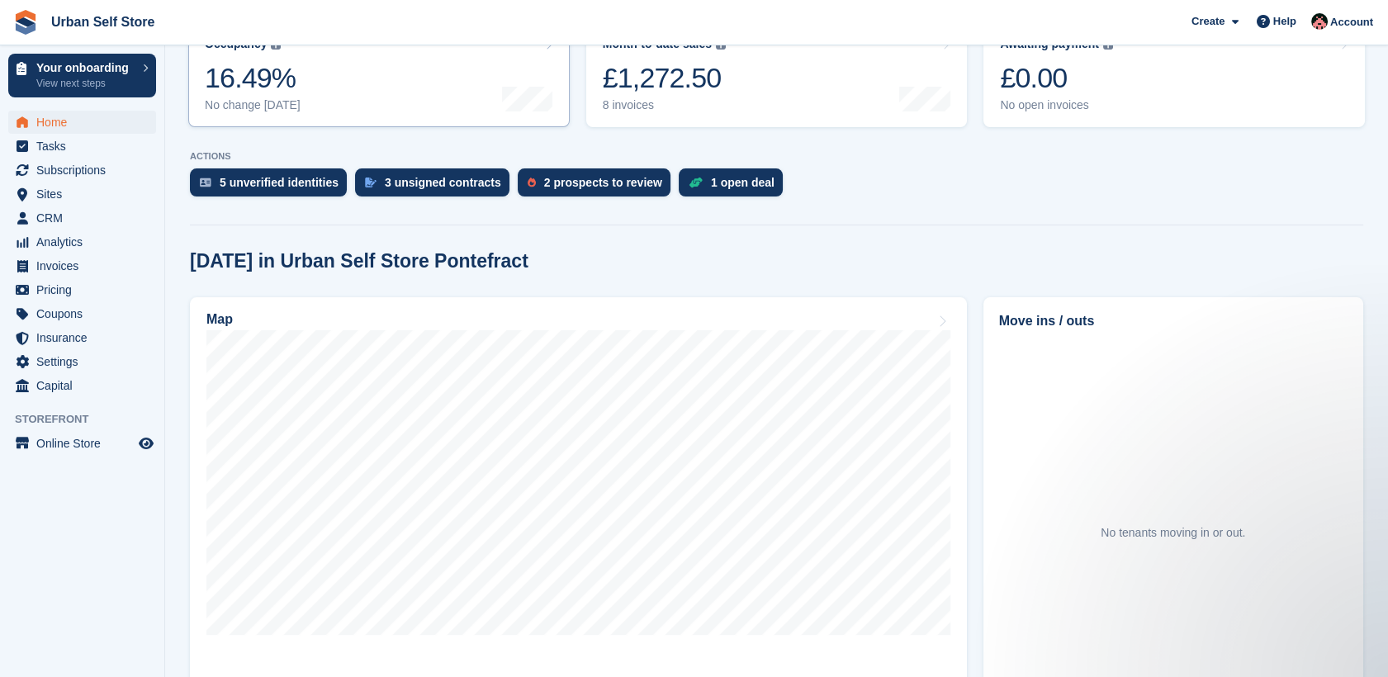
scroll to position [290, 0]
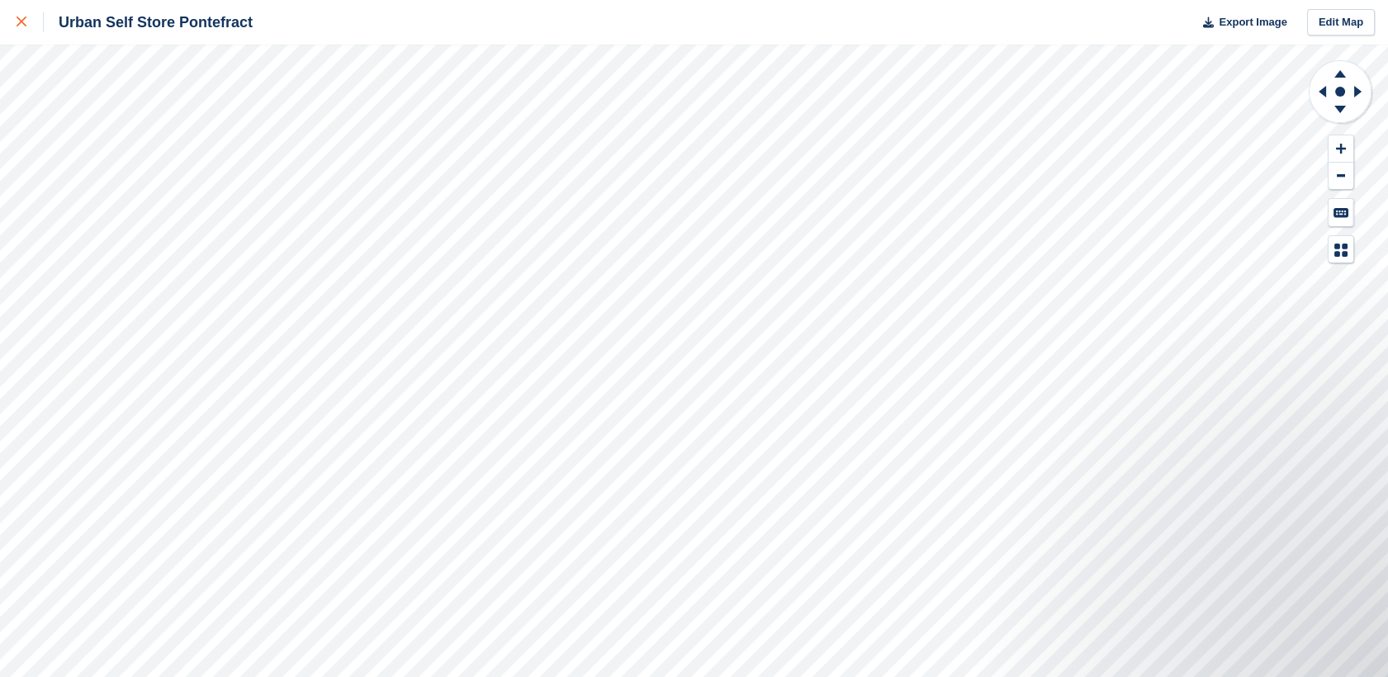
click at [29, 15] on div at bounding box center [30, 22] width 27 height 20
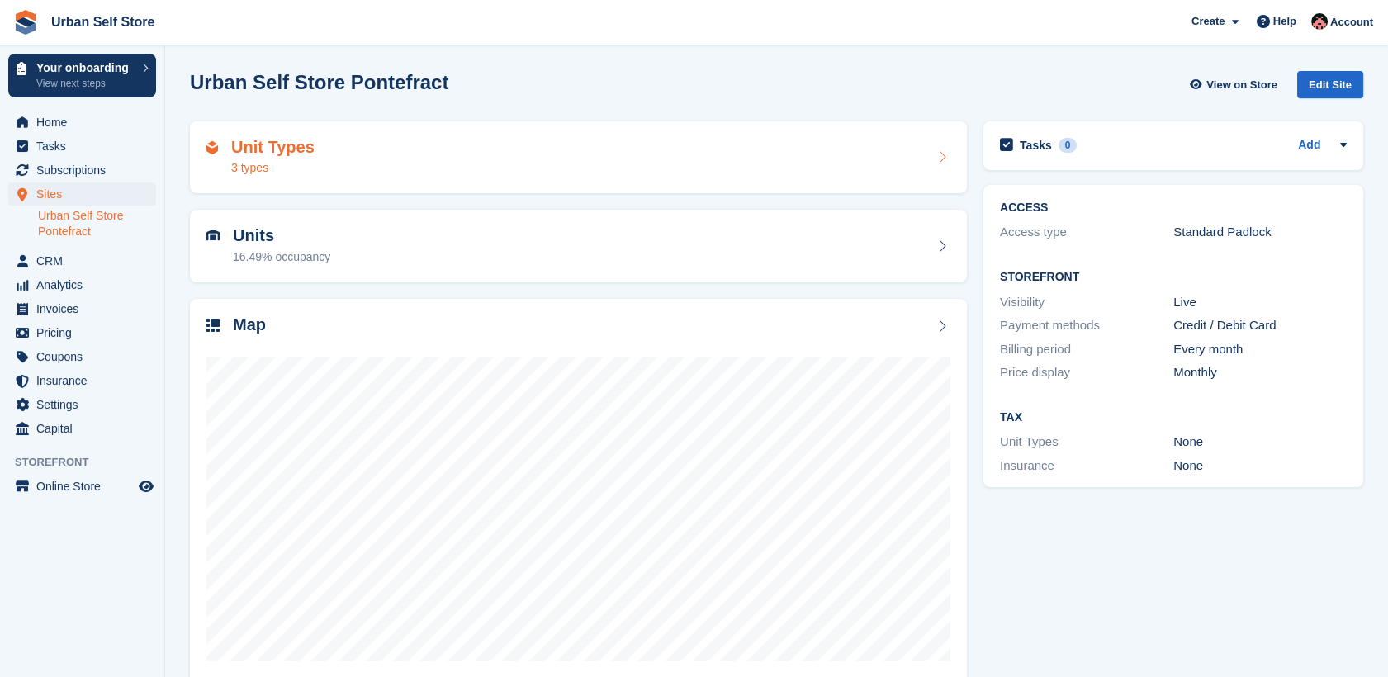
click at [345, 171] on div "Unit Types 3 types" at bounding box center [578, 158] width 744 height 40
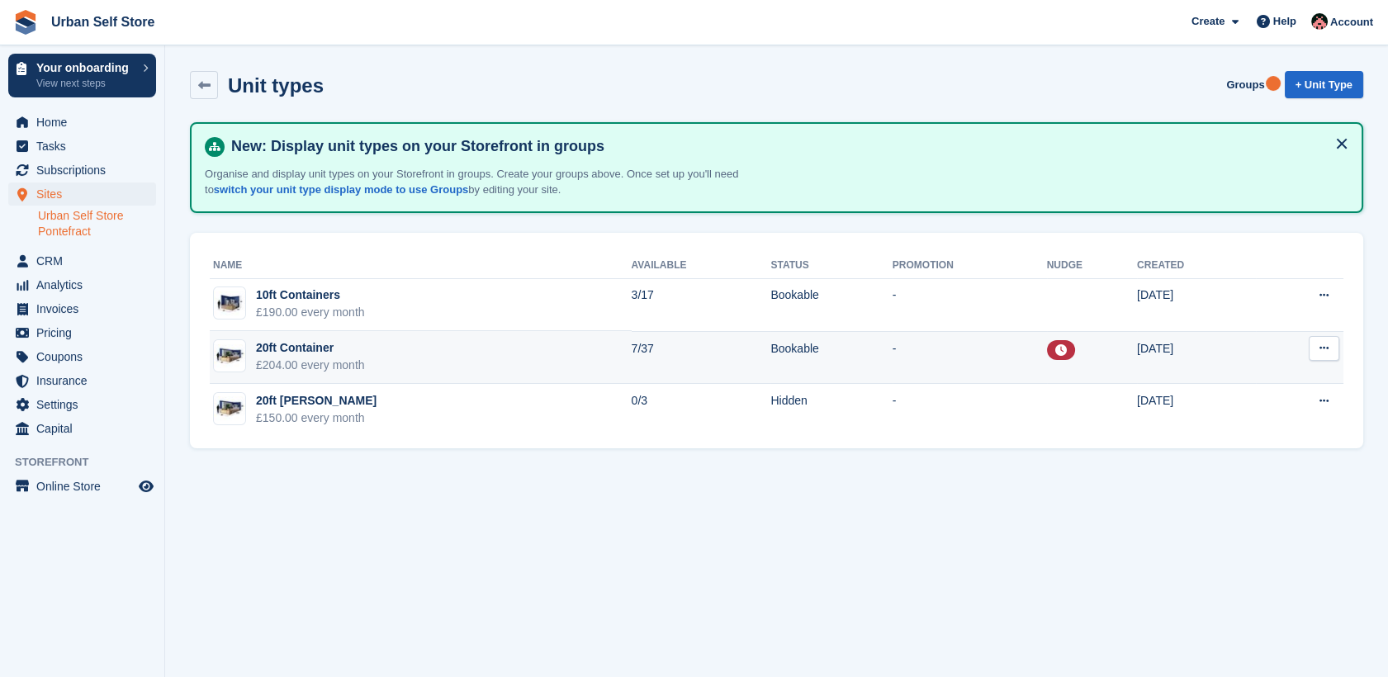
click at [402, 355] on td "20ft Container £204.00 every month" at bounding box center [421, 357] width 422 height 53
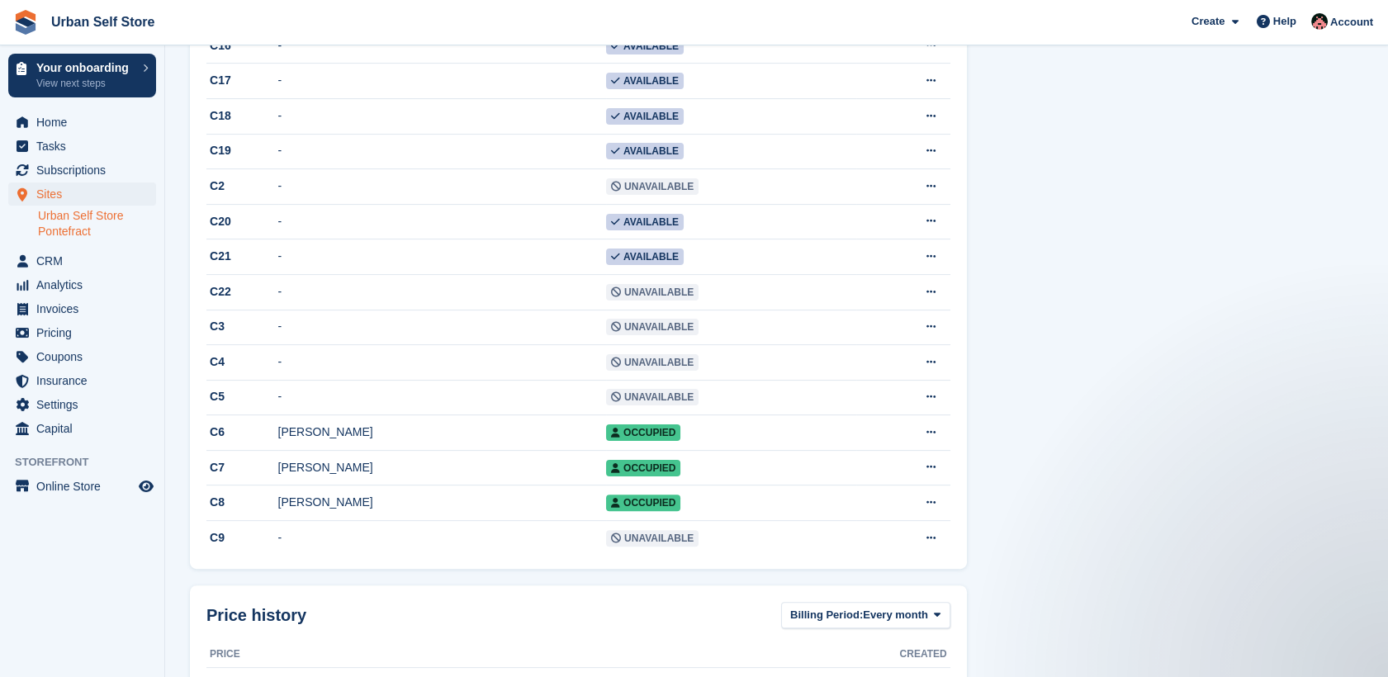
scroll to position [1102, 0]
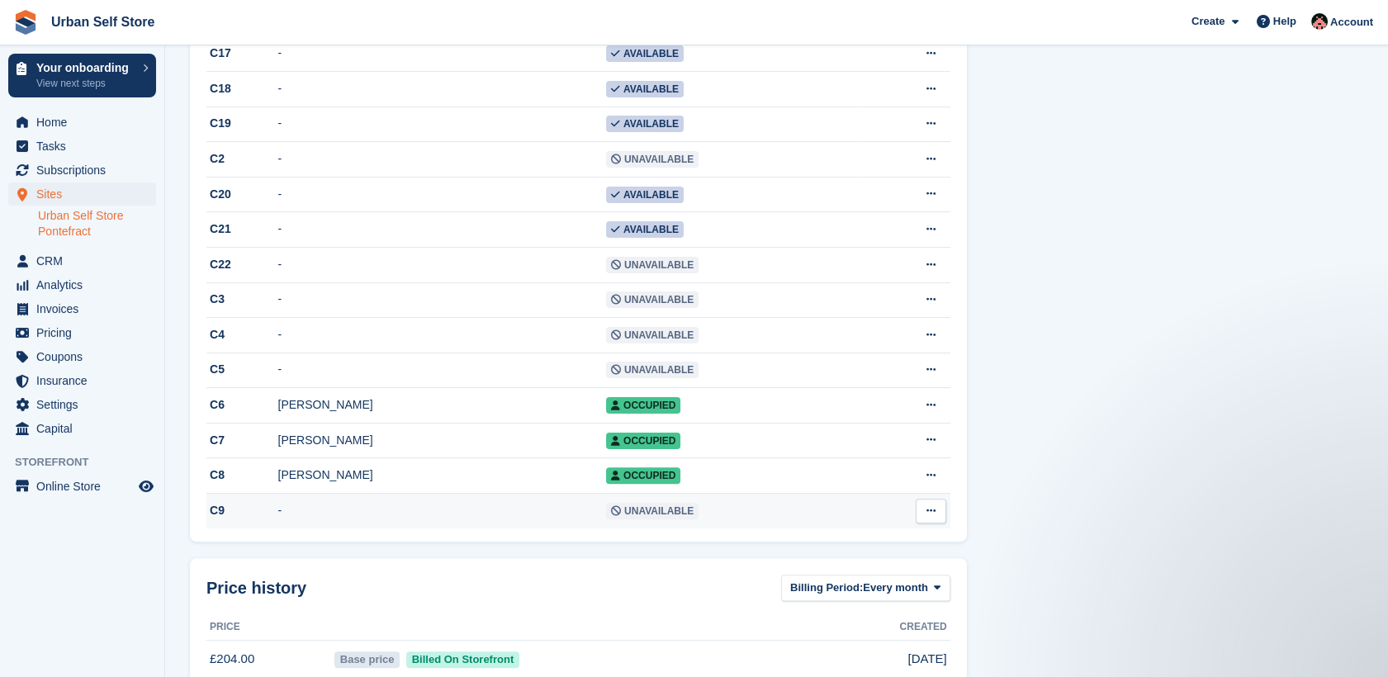
click at [931, 516] on icon at bounding box center [931, 510] width 9 height 11
click at [820, 554] on p "Edit unit" at bounding box center [867, 543] width 144 height 21
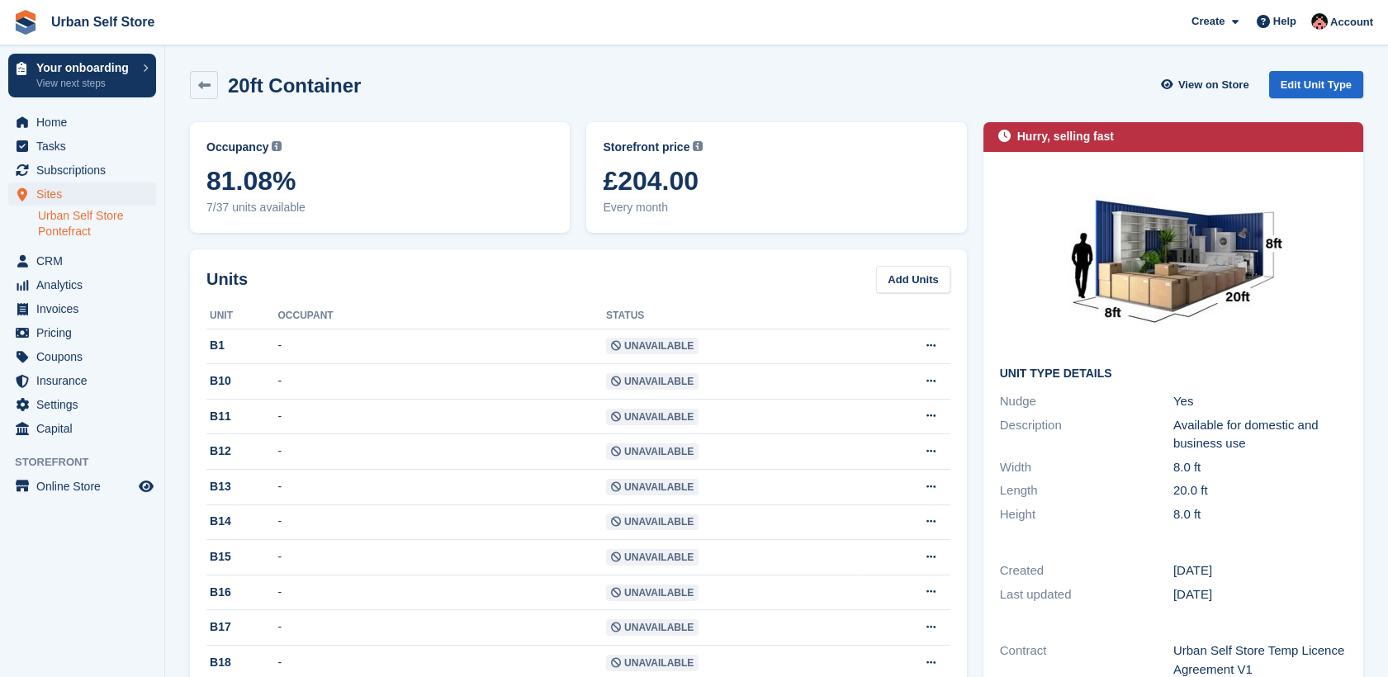
scroll to position [1102, 0]
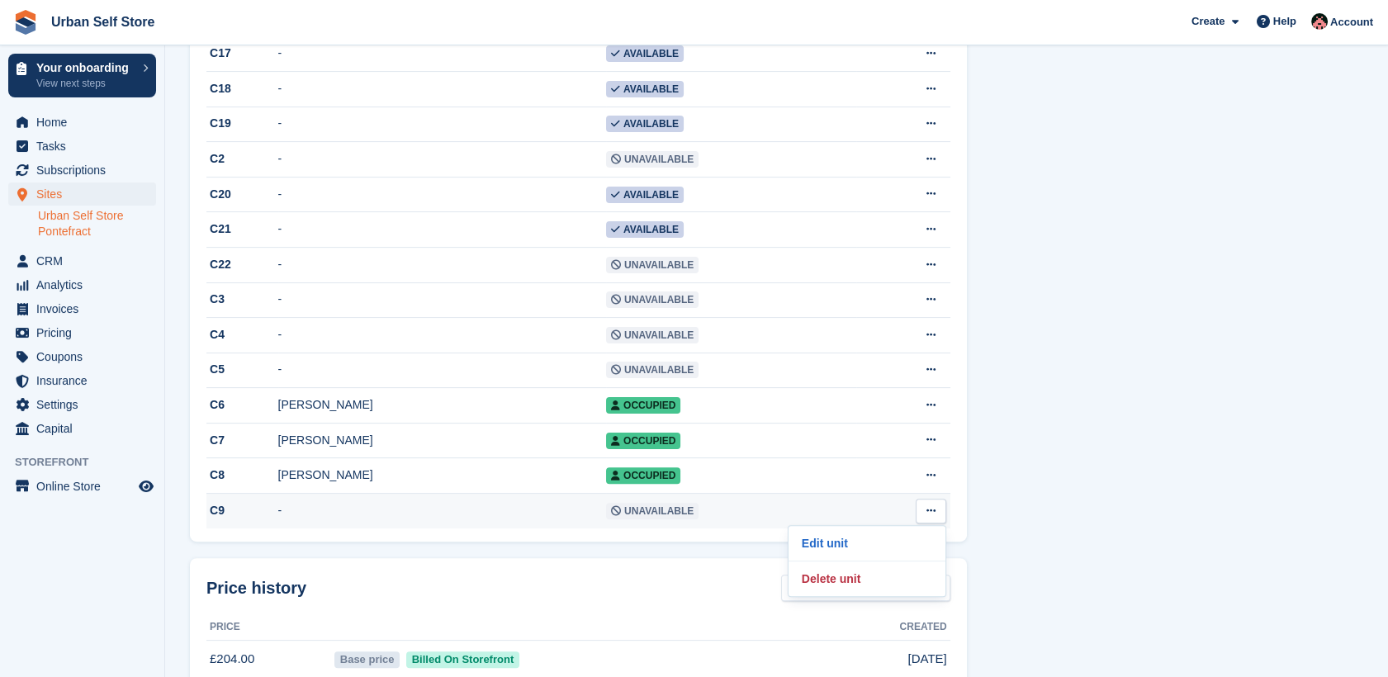
click at [306, 529] on td "-" at bounding box center [442, 511] width 329 height 35
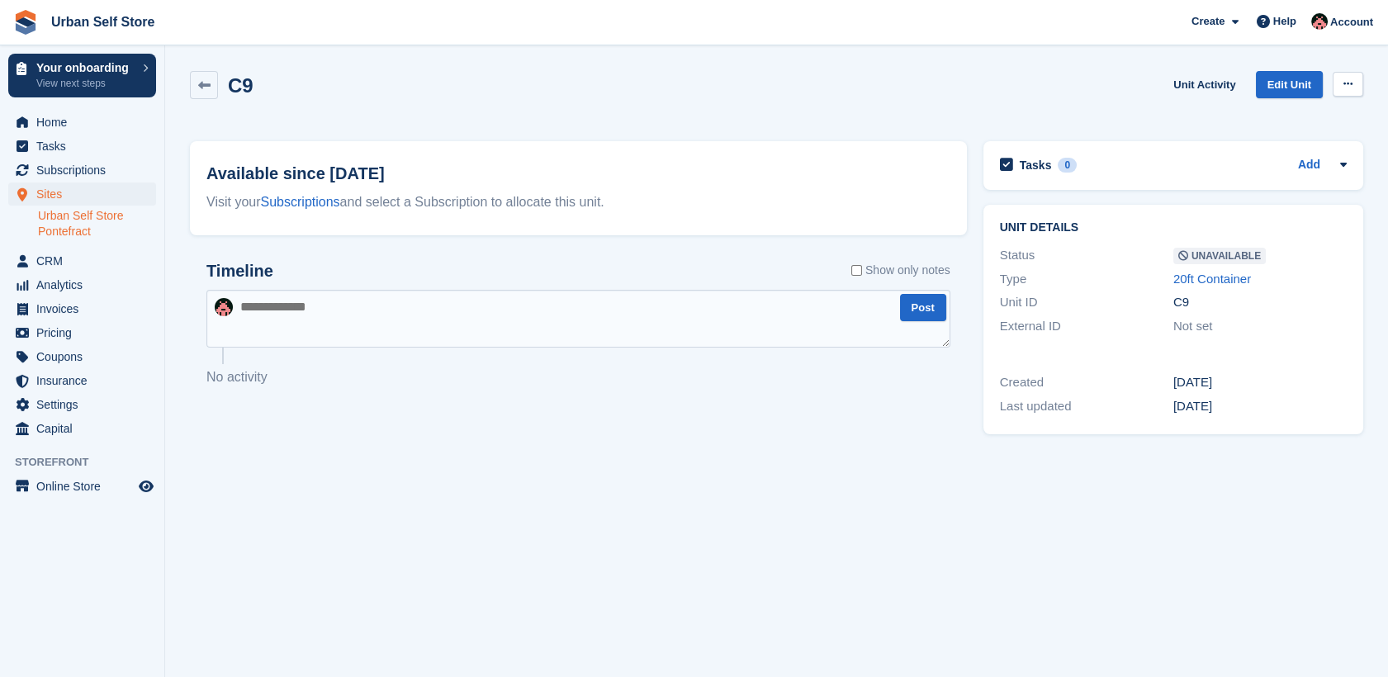
click at [1339, 88] on button at bounding box center [1348, 84] width 31 height 25
click at [1288, 116] on p "Make Available" at bounding box center [1284, 116] width 144 height 21
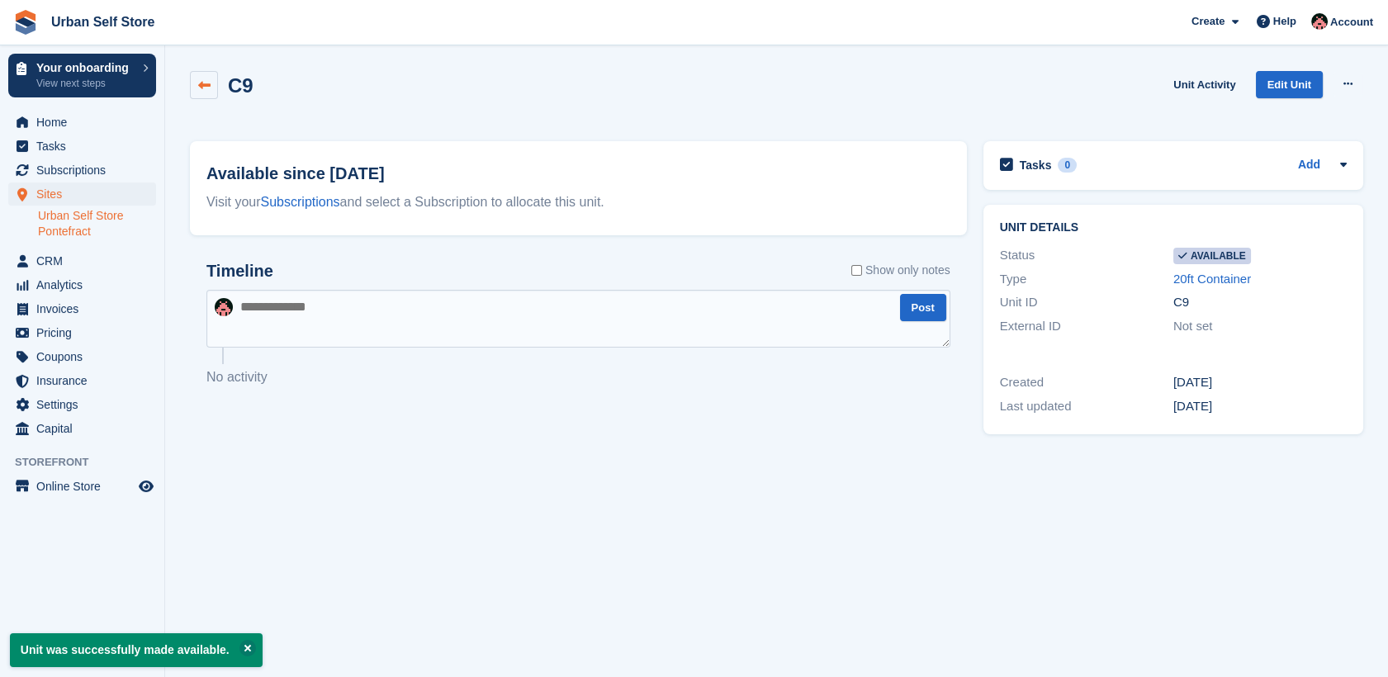
click at [211, 85] on link at bounding box center [204, 85] width 28 height 28
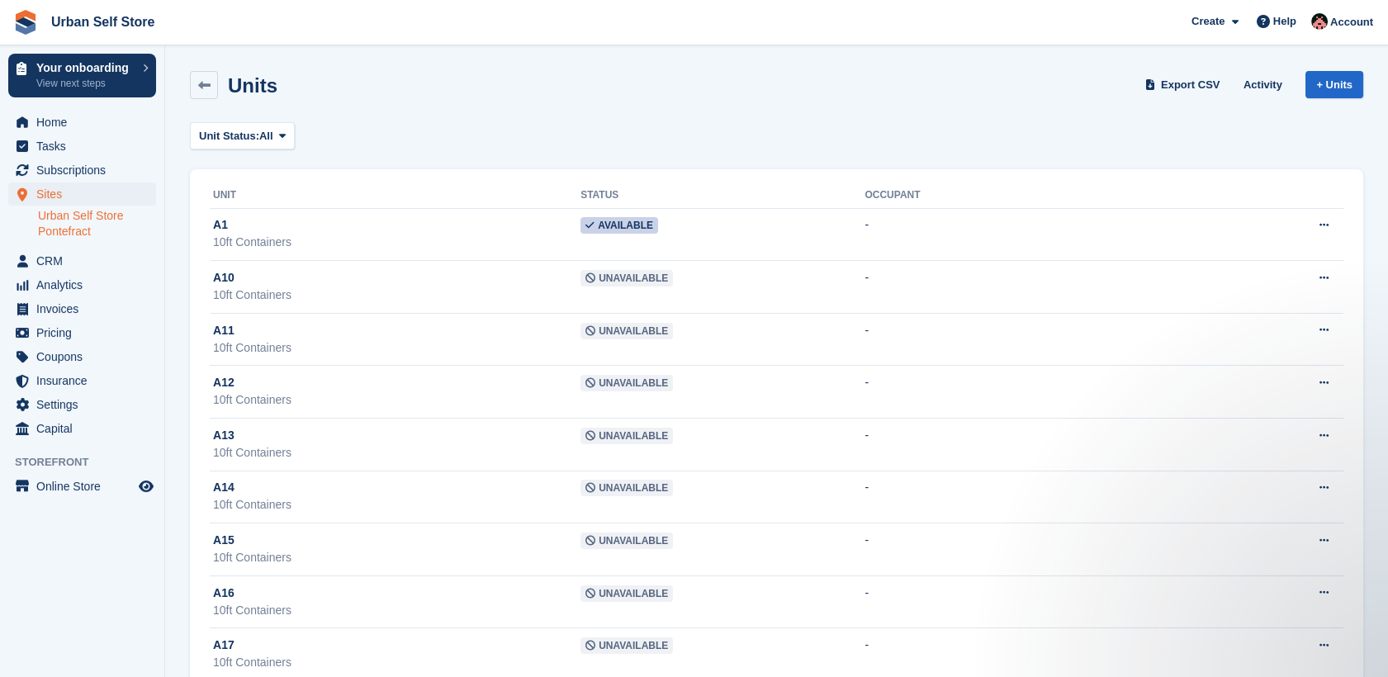
click at [186, 92] on div "Units Export CSV Activity + Units" at bounding box center [777, 88] width 1190 height 51
click at [202, 84] on icon at bounding box center [204, 85] width 12 height 12
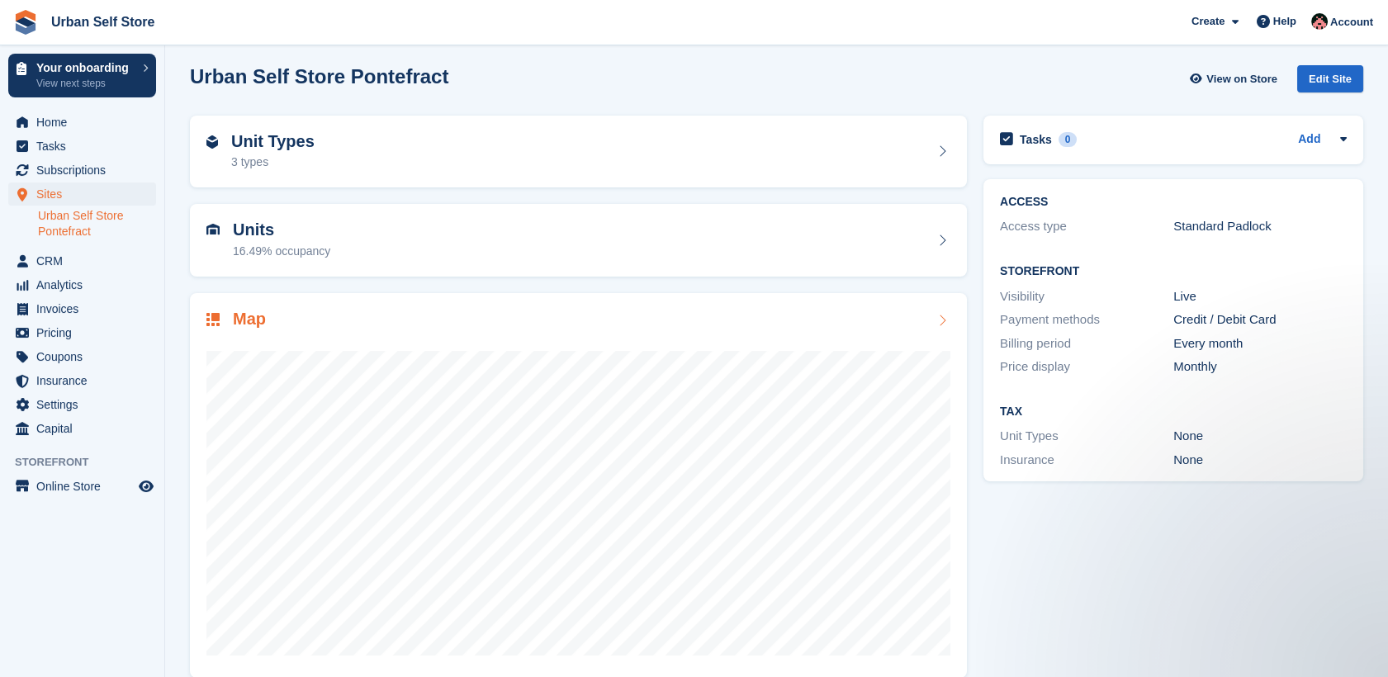
scroll to position [26, 0]
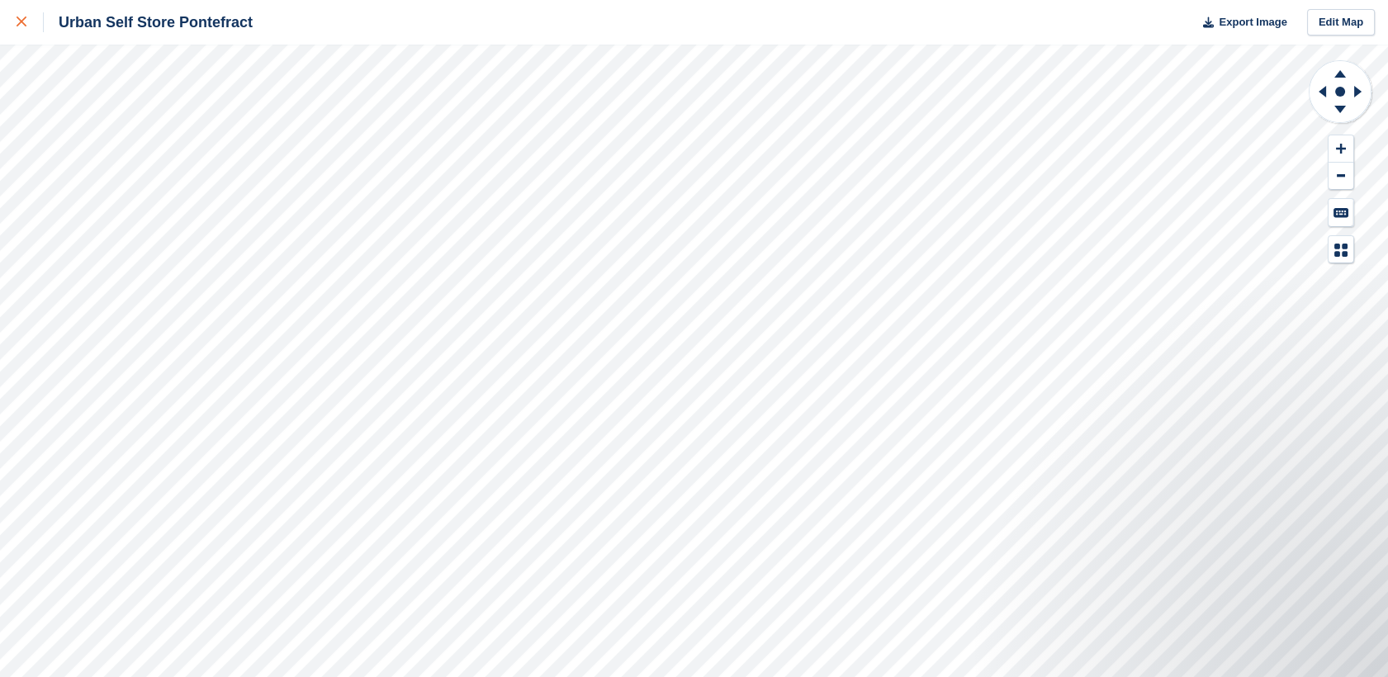
click at [12, 36] on link at bounding box center [22, 22] width 44 height 45
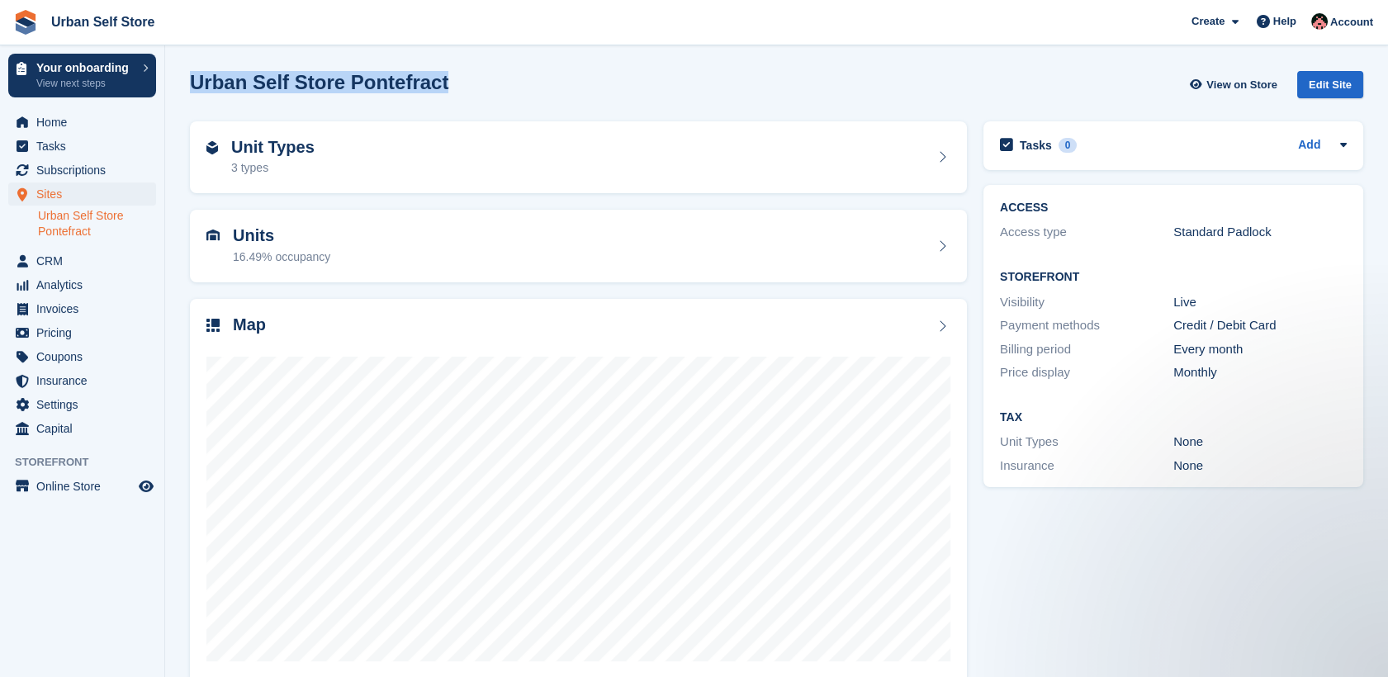
drag, startPoint x: 194, startPoint y: 93, endPoint x: 451, endPoint y: 93, distance: 256.9
click at [451, 93] on div "Urban Self Store Pontefract View on Store Edit Site" at bounding box center [777, 84] width 1174 height 27
drag, startPoint x: 451, startPoint y: 93, endPoint x: 439, endPoint y: 88, distance: 13.7
click at [439, 88] on div "Urban Self Store Pontefract View on Store Edit Site" at bounding box center [777, 84] width 1174 height 27
click at [437, 88] on div "Urban Self Store Pontefract View on Store Edit Site" at bounding box center [777, 84] width 1174 height 27
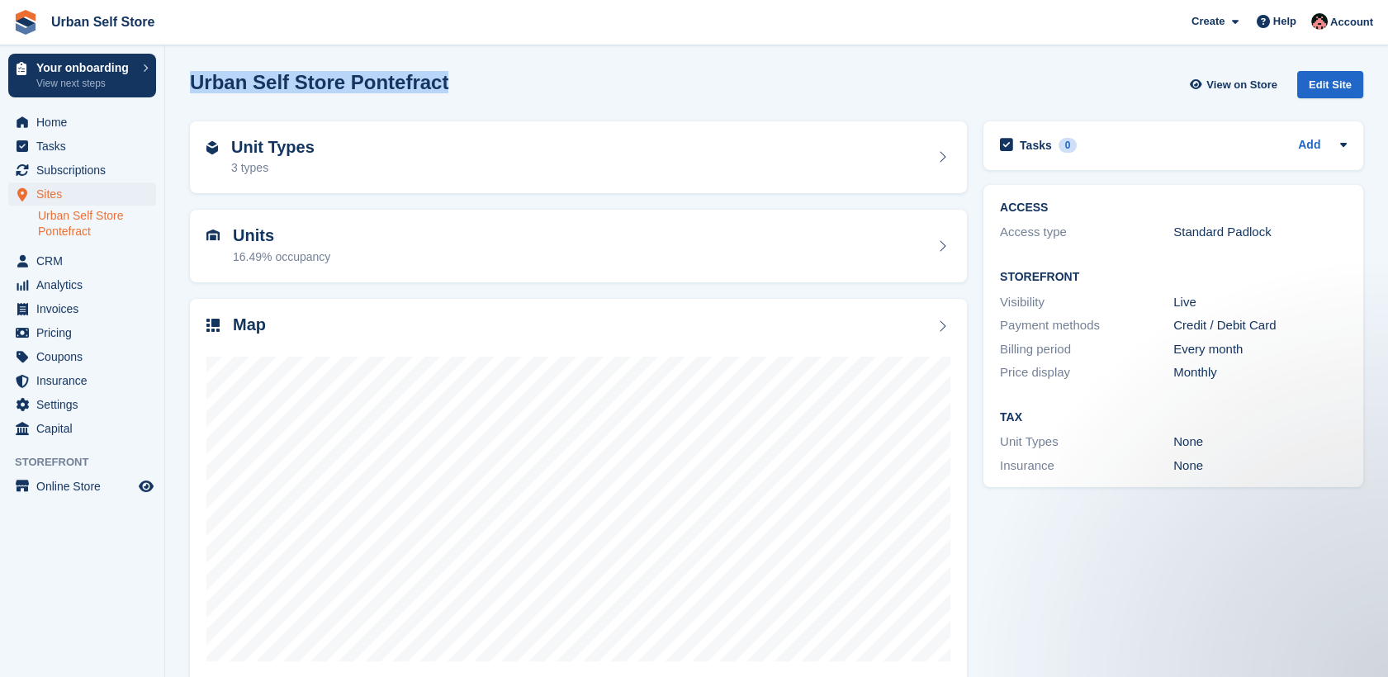
drag, startPoint x: 437, startPoint y: 87, endPoint x: 186, endPoint y: 82, distance: 251.1
click at [186, 82] on div "Urban Self Store Pontefract View on Store Edit Site" at bounding box center [777, 88] width 1190 height 50
drag, startPoint x: 186, startPoint y: 82, endPoint x: 456, endPoint y: 94, distance: 270.3
click at [456, 94] on div "Urban Self Store Pontefract View on Store Edit Site" at bounding box center [777, 84] width 1174 height 27
click at [439, 86] on div "Urban Self Store Pontefract View on Store Edit Site" at bounding box center [777, 84] width 1174 height 27
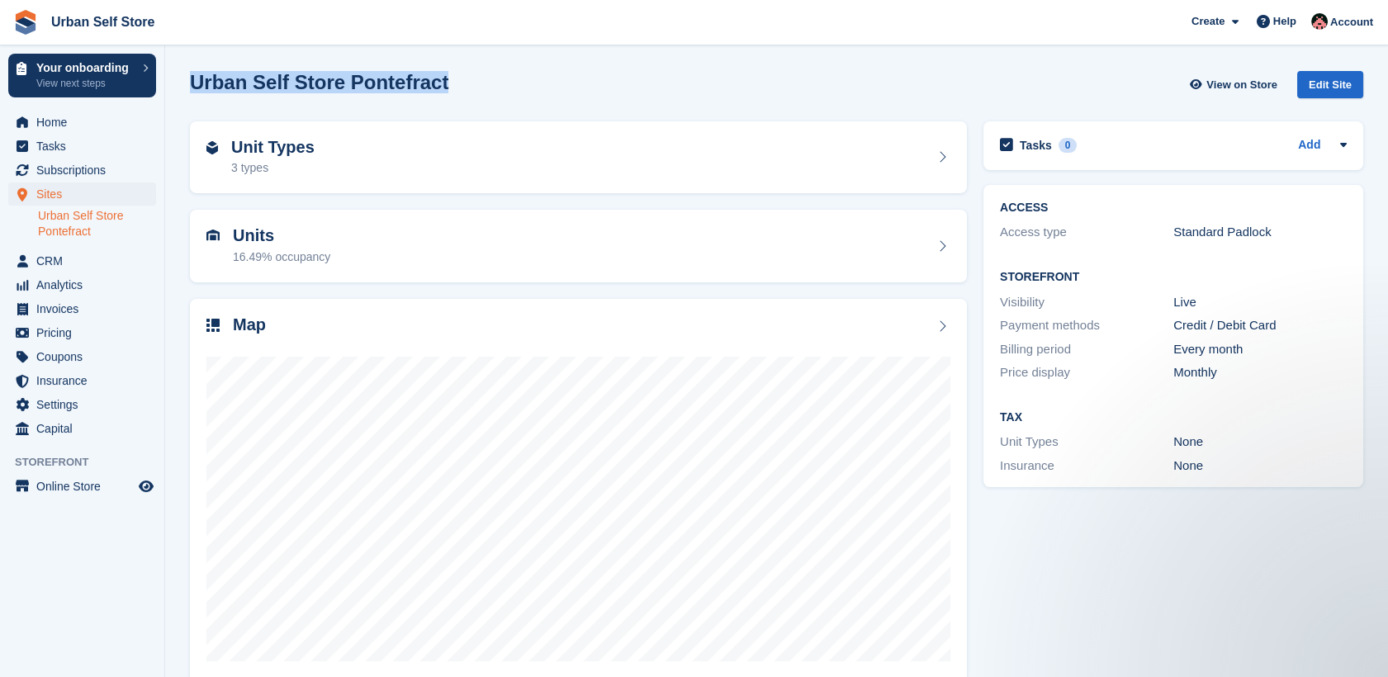
drag, startPoint x: 190, startPoint y: 86, endPoint x: 431, endPoint y: 94, distance: 241.3
click at [431, 93] on h2 "Urban Self Store Pontefract" at bounding box center [319, 82] width 259 height 22
click at [427, 93] on h2 "Urban Self Store Pontefract" at bounding box center [319, 82] width 259 height 22
click at [427, 90] on h2 "Urban Self Store Pontefract" at bounding box center [319, 82] width 259 height 22
drag, startPoint x: 457, startPoint y: 83, endPoint x: 188, endPoint y: 92, distance: 268.5
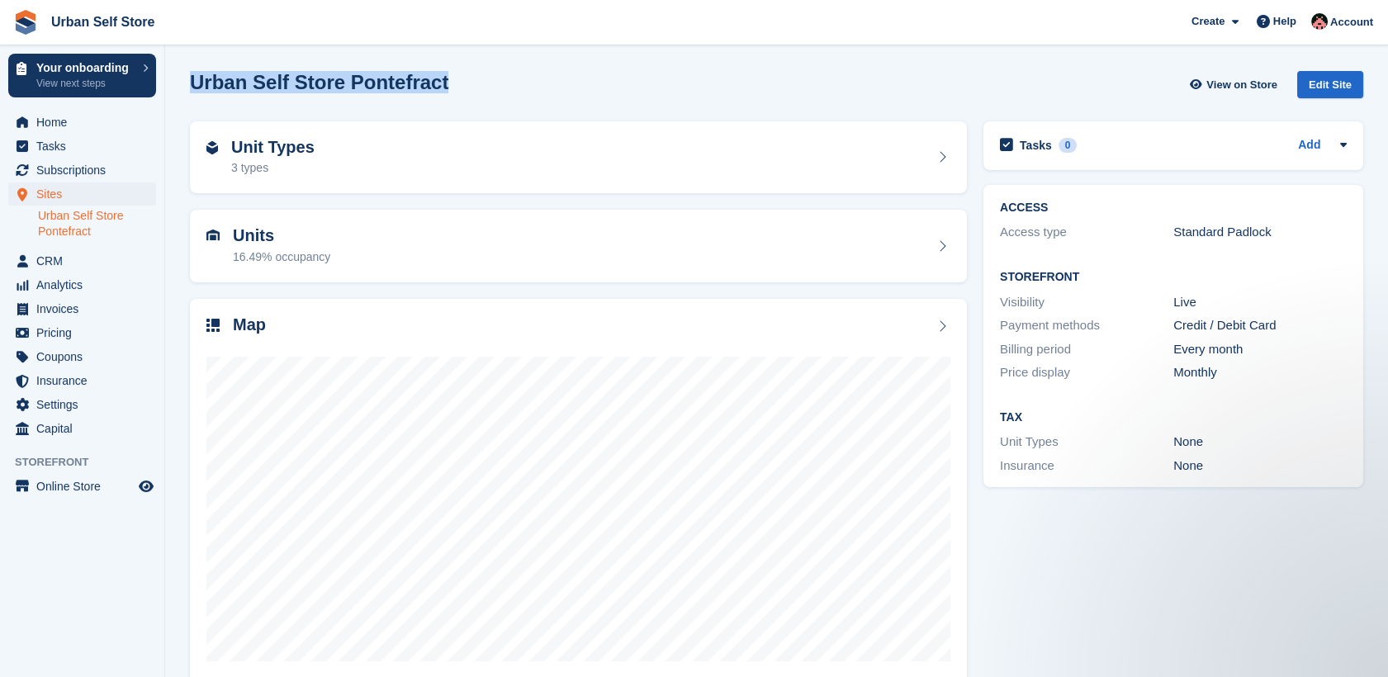
click at [188, 92] on div "Urban Self Store Pontefract View on Store Edit Site" at bounding box center [777, 88] width 1190 height 50
drag, startPoint x: 188, startPoint y: 92, endPoint x: 473, endPoint y: 139, distance: 288.8
click at [473, 139] on div "Unit Types 3 types" at bounding box center [578, 158] width 744 height 40
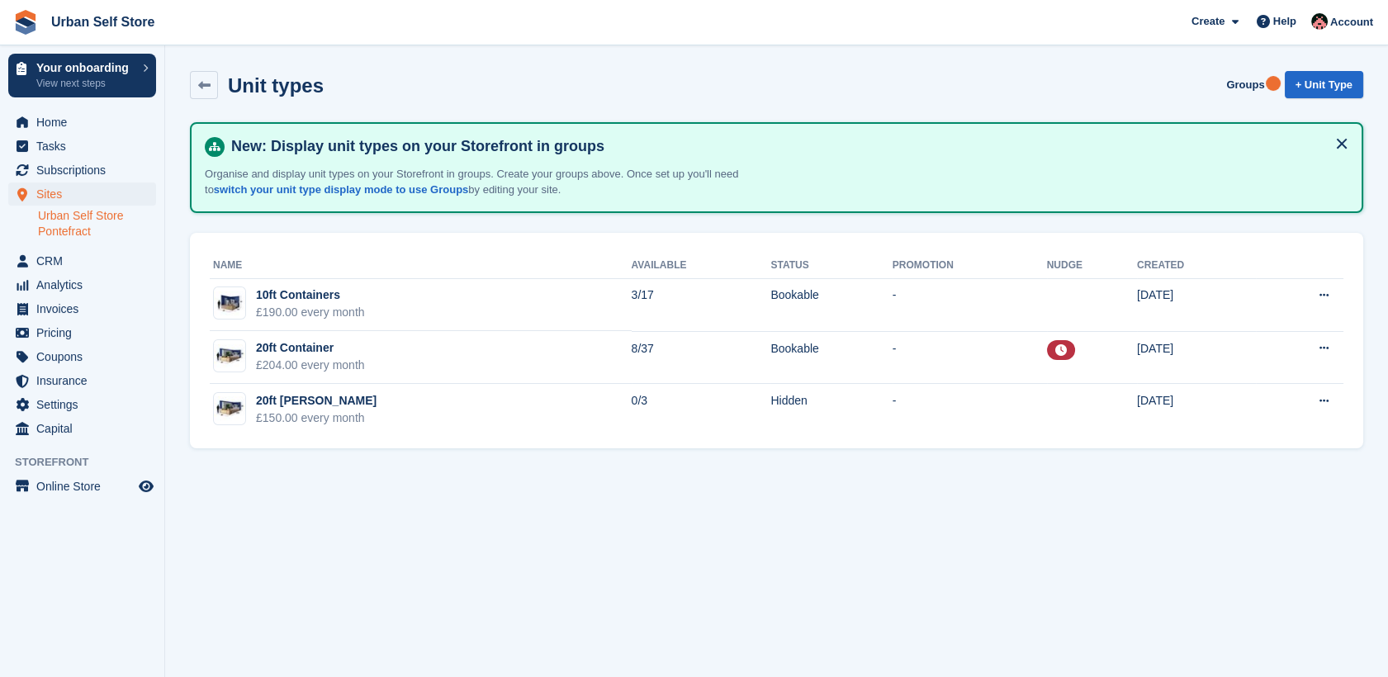
click at [218, 90] on div "Unit types" at bounding box center [271, 85] width 106 height 22
click at [192, 78] on link at bounding box center [204, 85] width 28 height 28
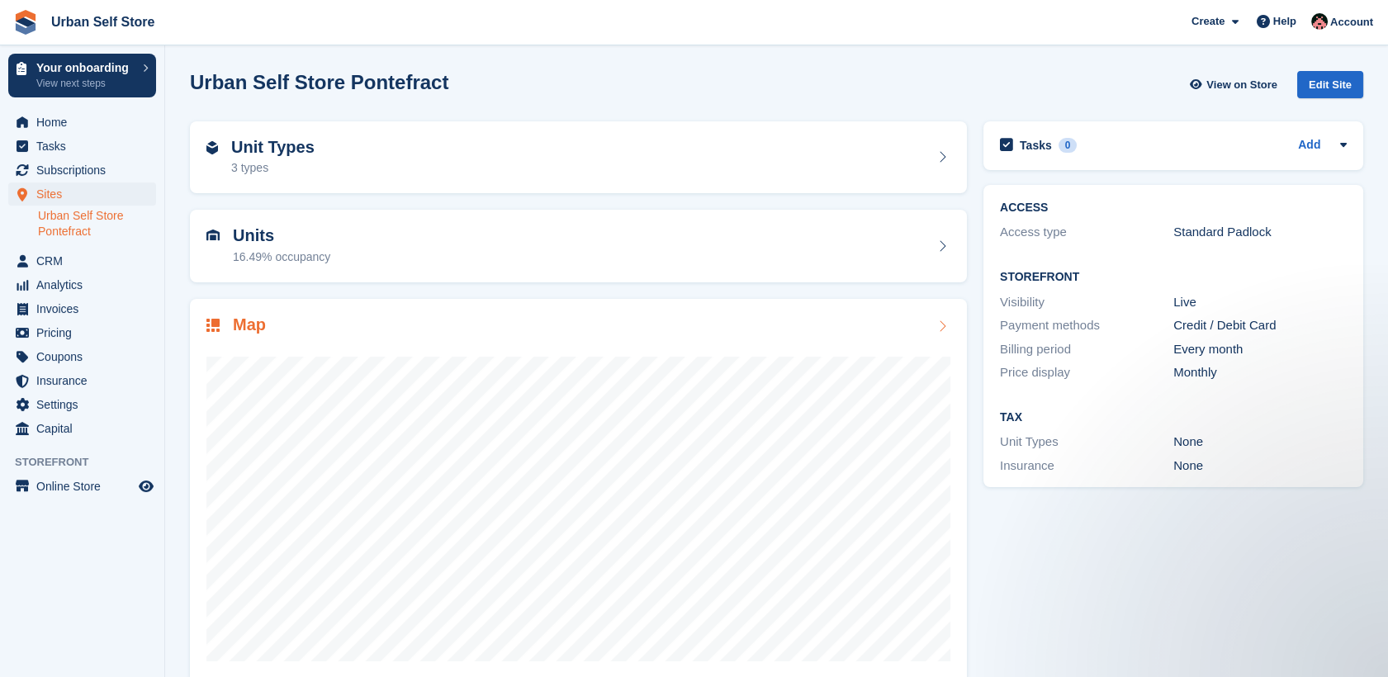
scroll to position [26, 0]
